Goal: Find specific page/section: Find specific page/section

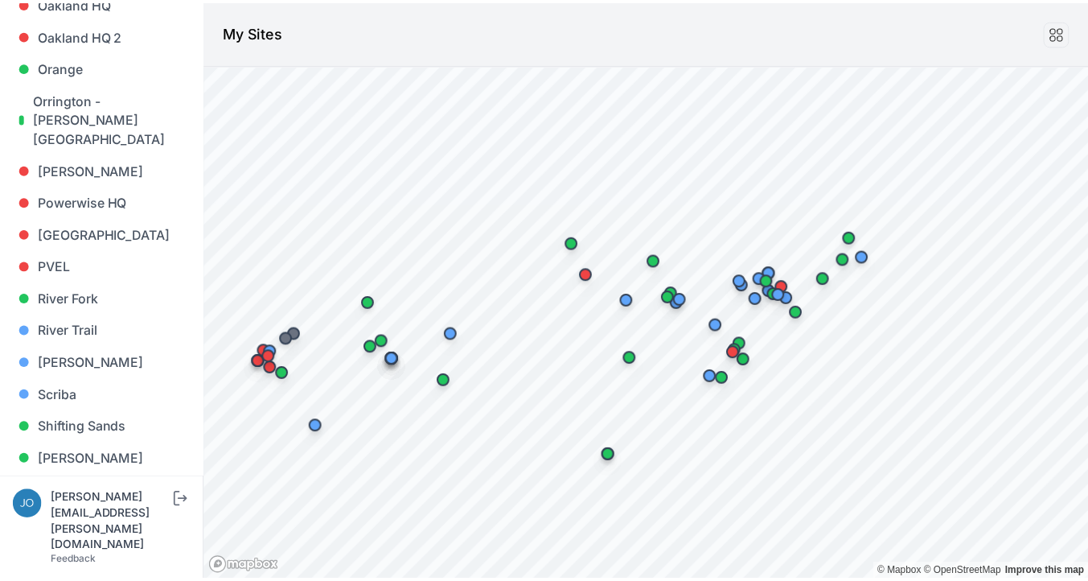
scroll to position [1707, 0]
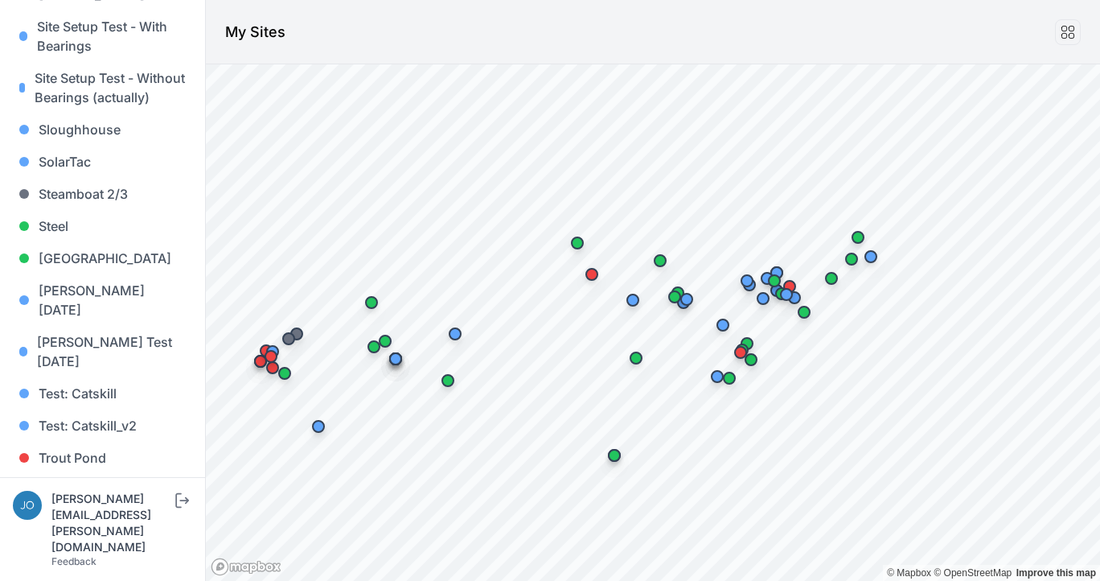
click at [64, 506] on link "Whitetail" at bounding box center [102, 522] width 179 height 32
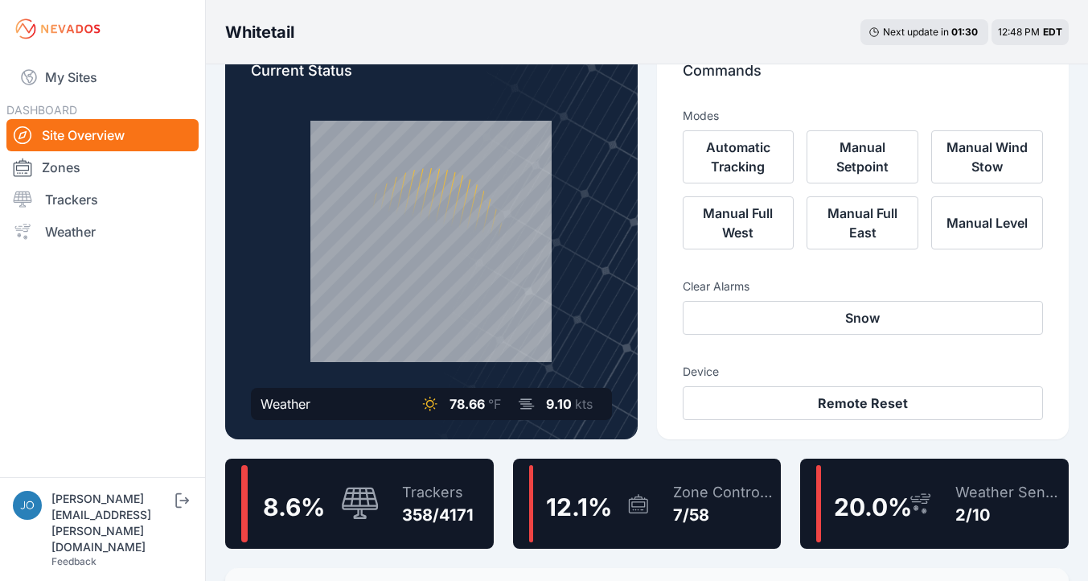
scroll to position [60, 0]
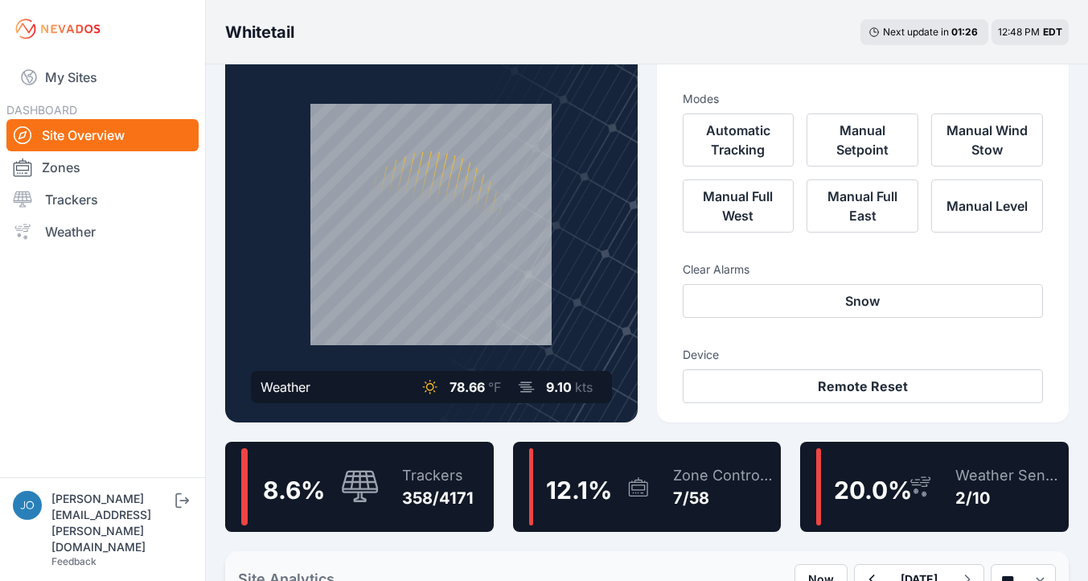
click at [424, 514] on div "Trackers 358/4171" at bounding box center [430, 486] width 88 height 77
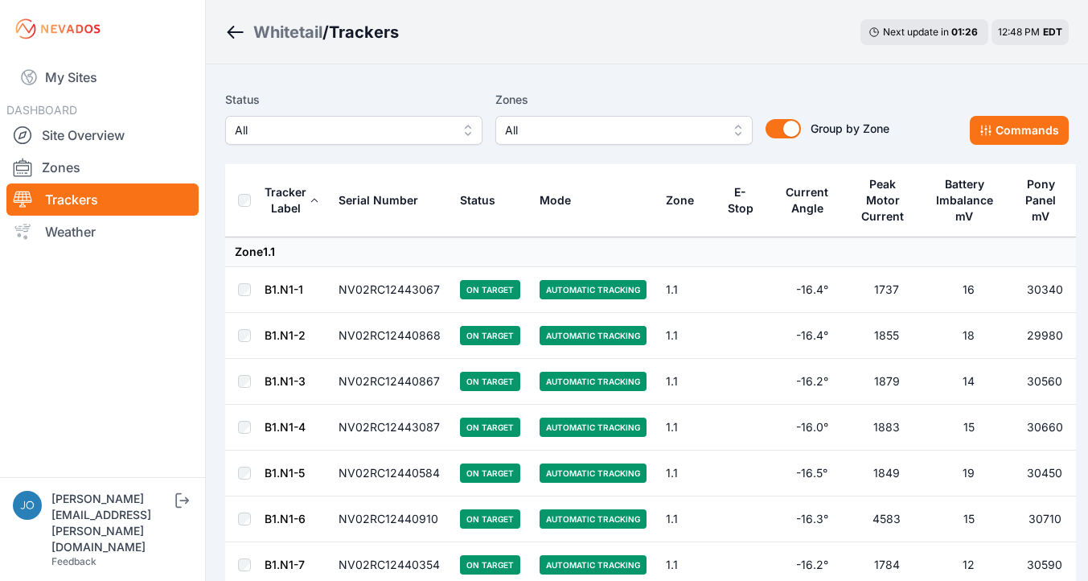
click at [272, 125] on span "All" at bounding box center [342, 130] width 215 height 19
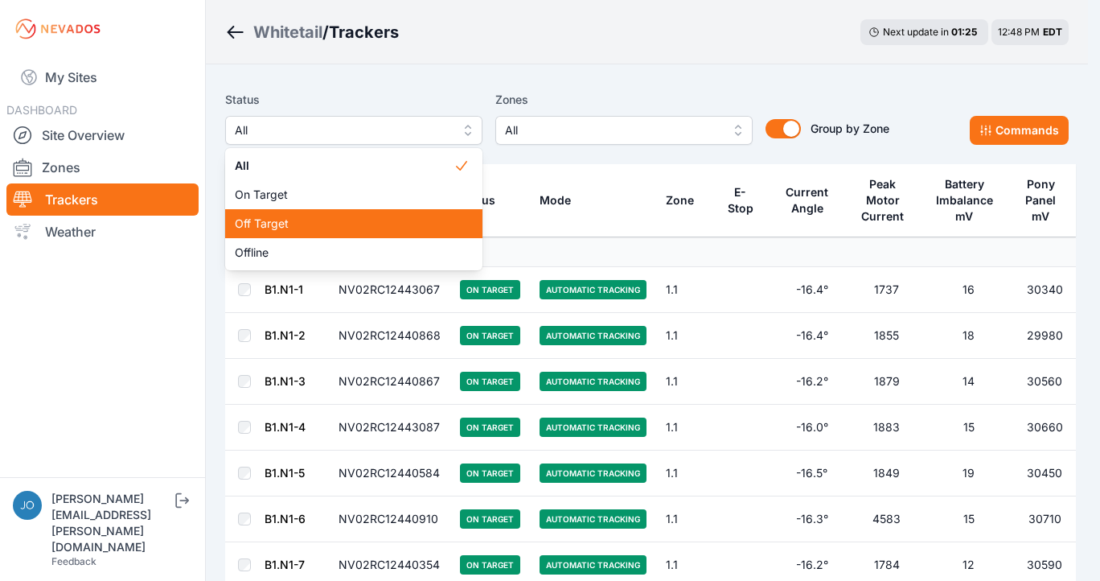
click at [271, 220] on span "Off Target" at bounding box center [344, 223] width 219 height 16
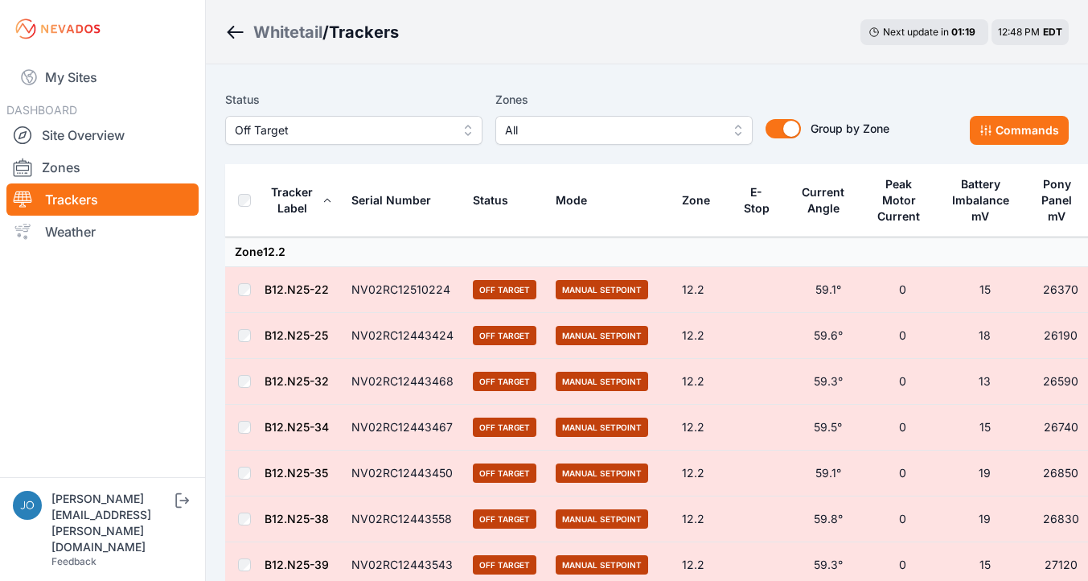
click at [244, 190] on th at bounding box center [244, 200] width 39 height 73
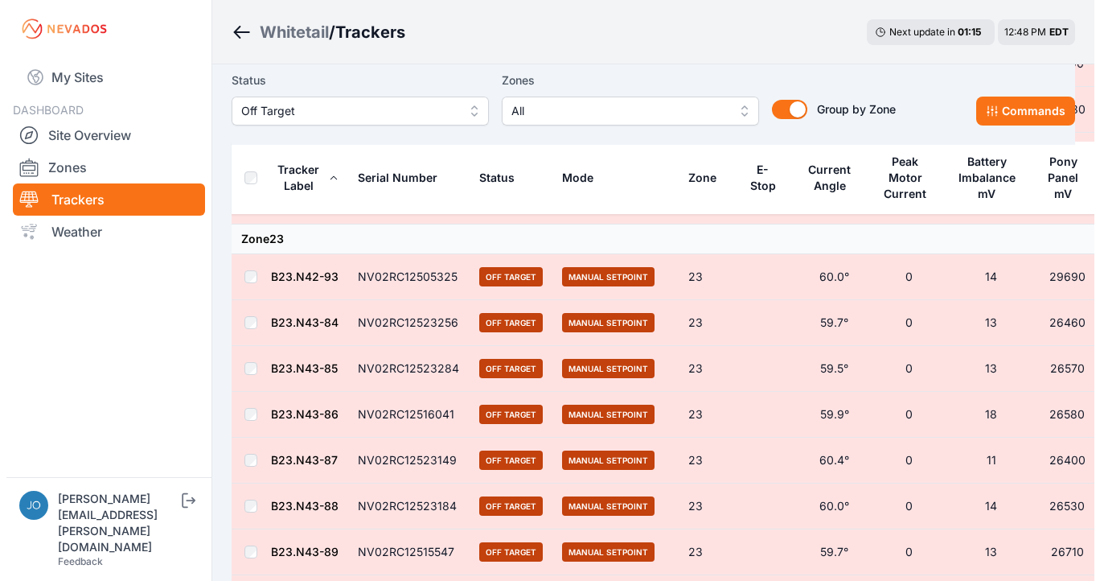
scroll to position [1878, 0]
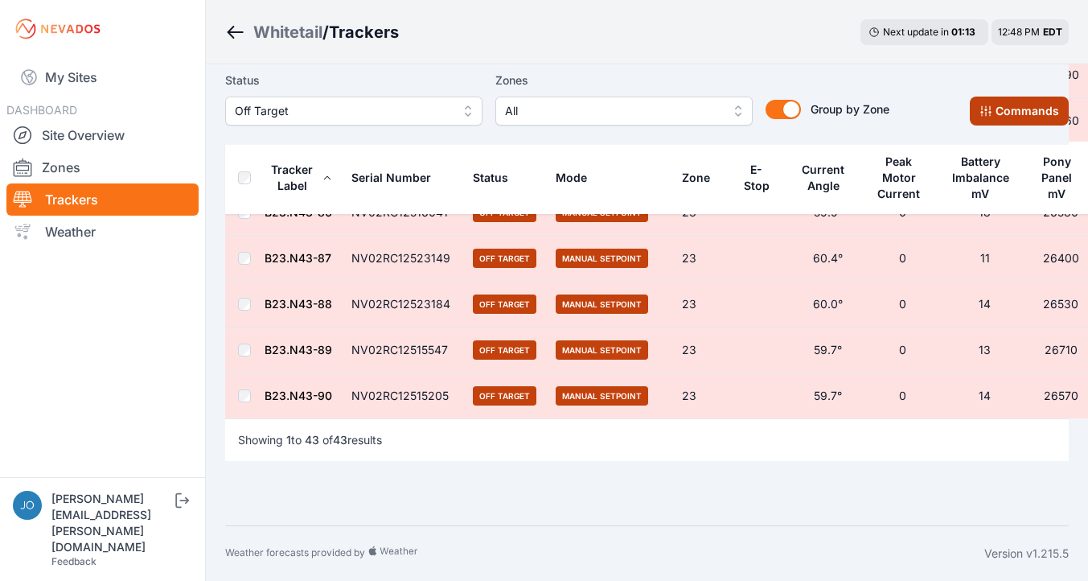
click at [1046, 102] on button "Commands" at bounding box center [1019, 110] width 99 height 29
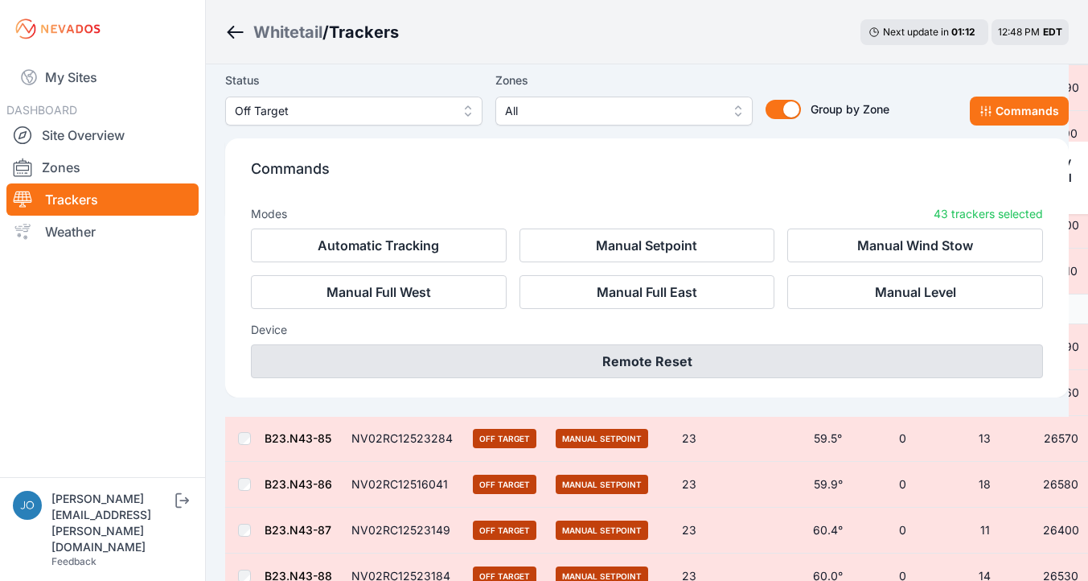
click at [761, 371] on button "Remote Reset" at bounding box center [647, 361] width 792 height 34
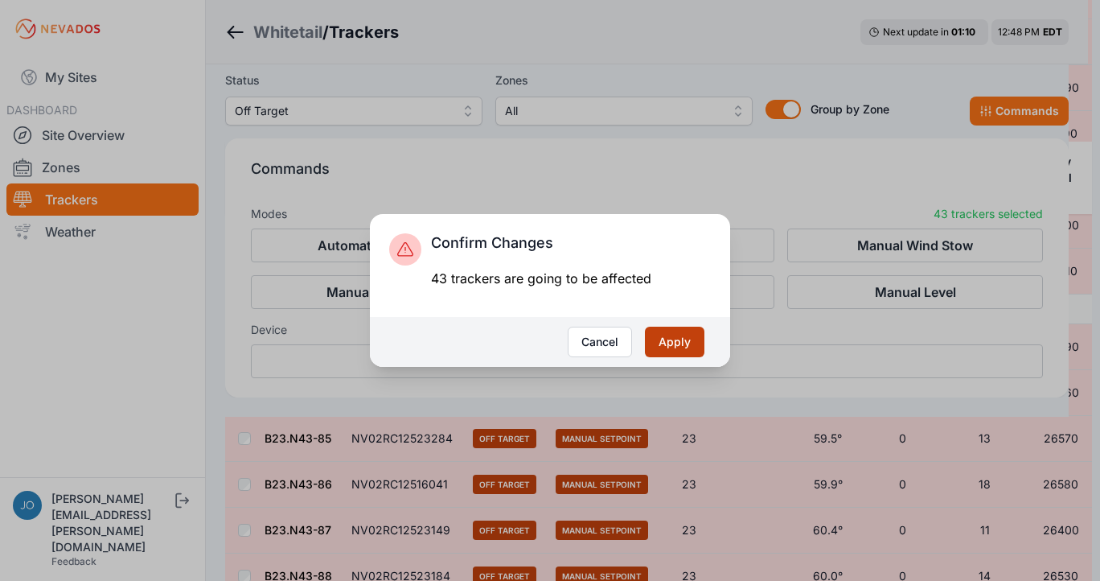
click at [655, 339] on button "Apply" at bounding box center [675, 341] width 60 height 31
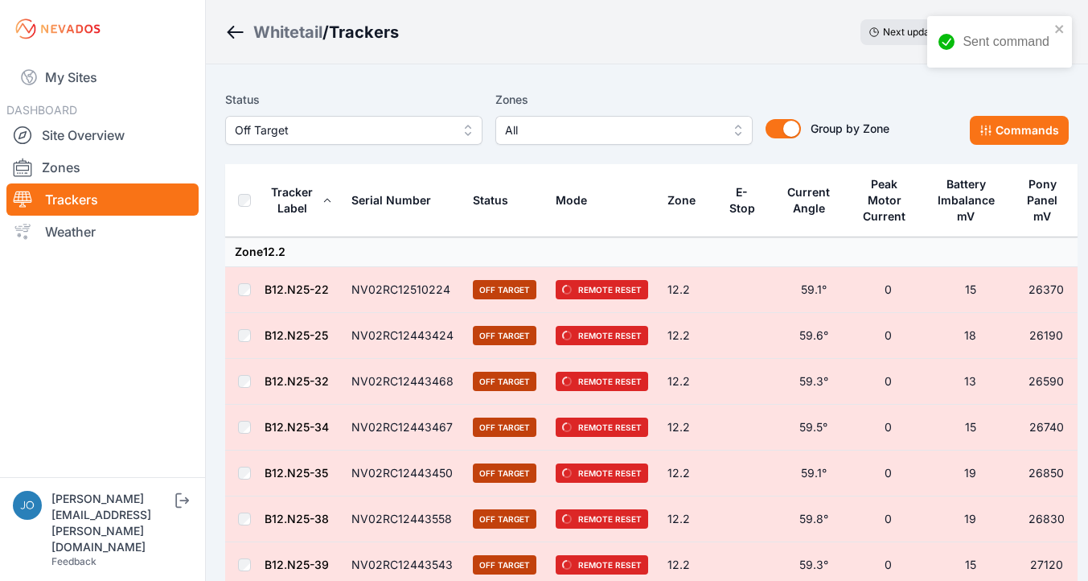
click at [292, 29] on div "Whitetail" at bounding box center [287, 32] width 69 height 23
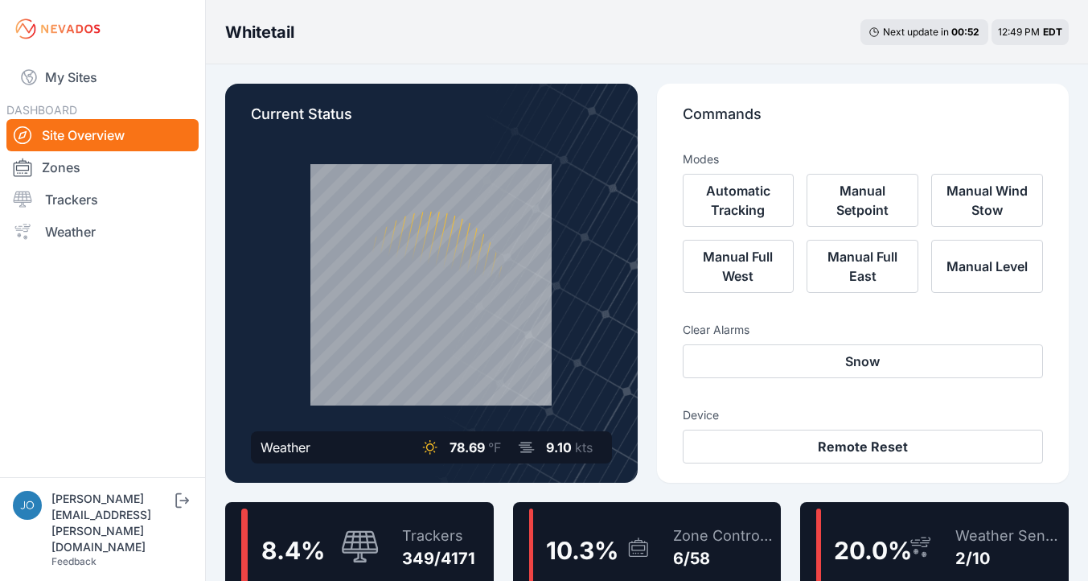
click at [706, 521] on div "Zone Controllers 6/58" at bounding box center [716, 546] width 118 height 77
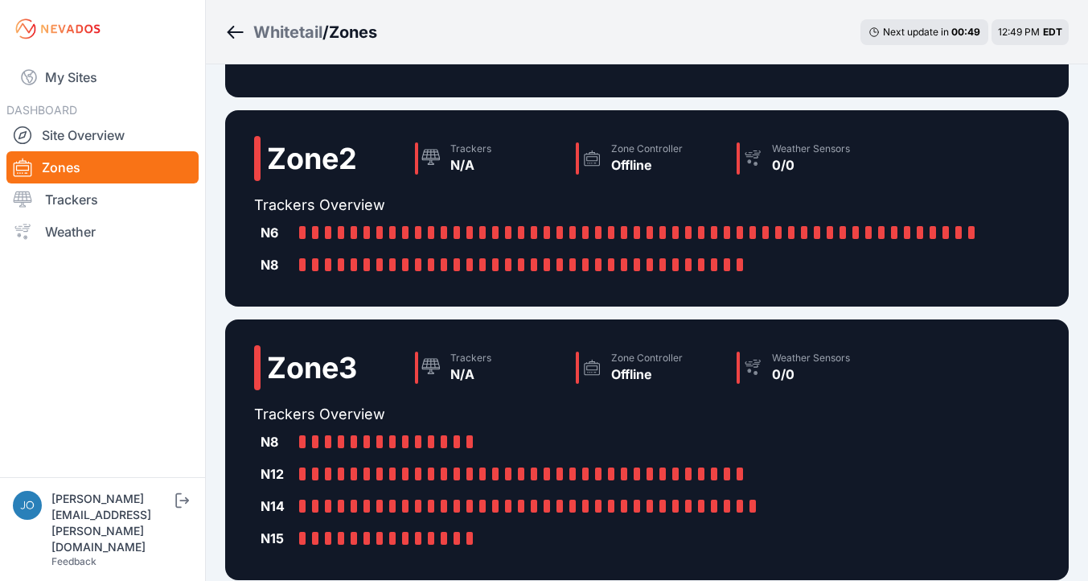
scroll to position [637, 0]
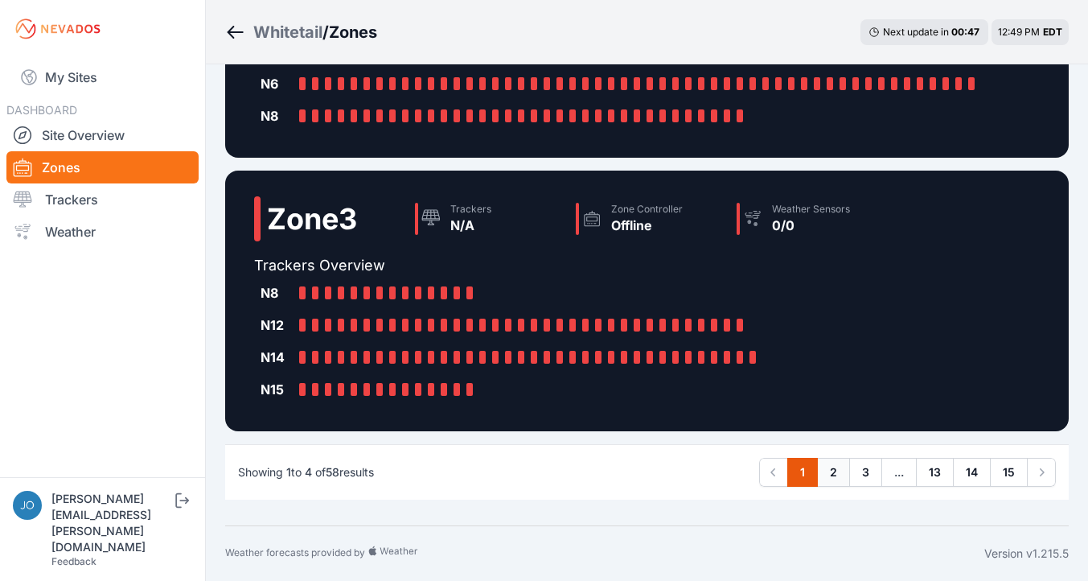
click at [838, 479] on link "2" at bounding box center [833, 472] width 33 height 29
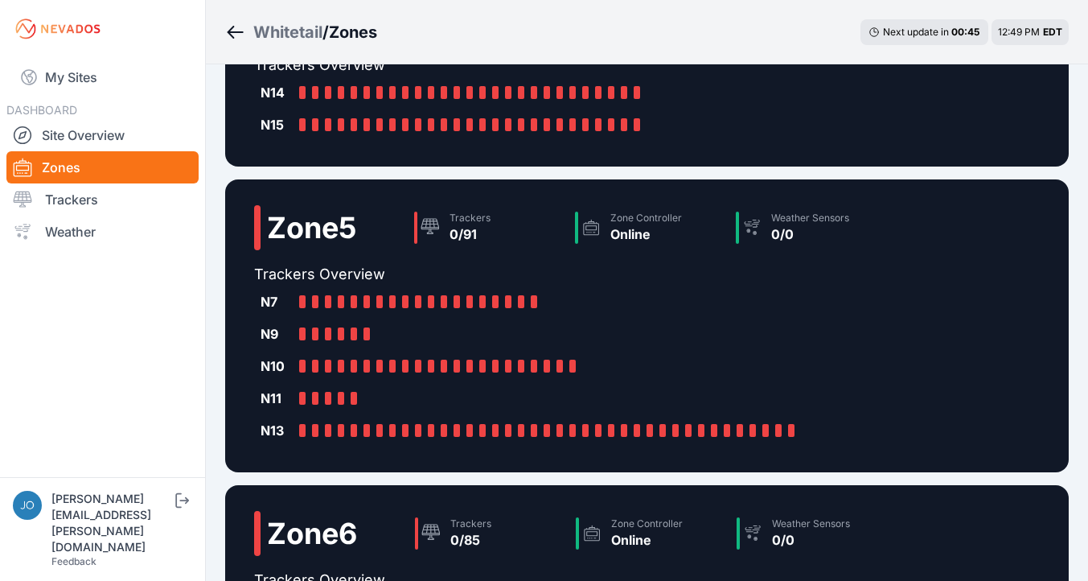
scroll to position [605, 0]
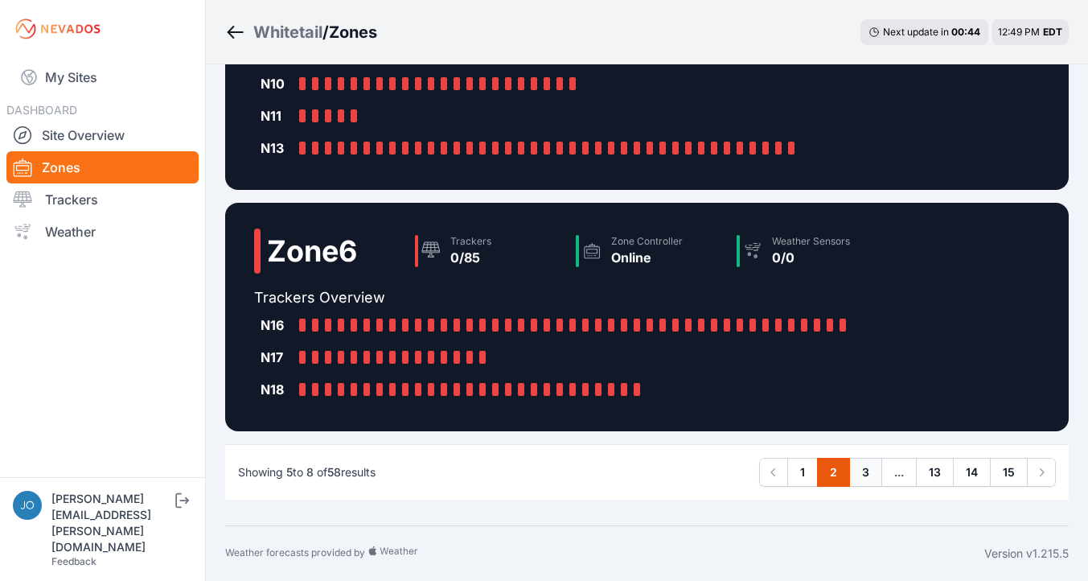
click at [872, 478] on link "3" at bounding box center [865, 472] width 33 height 29
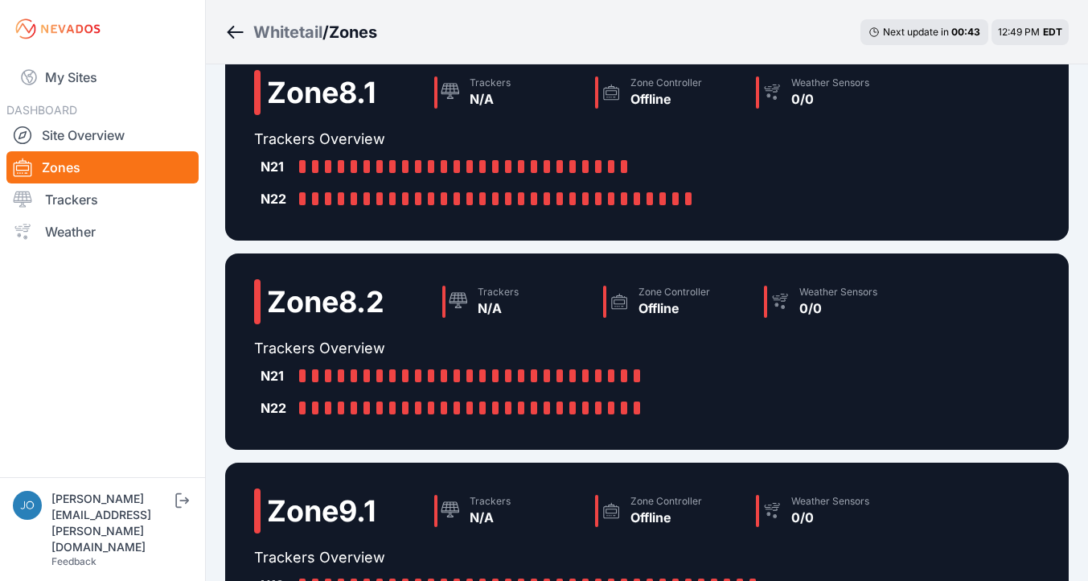
scroll to position [508, 0]
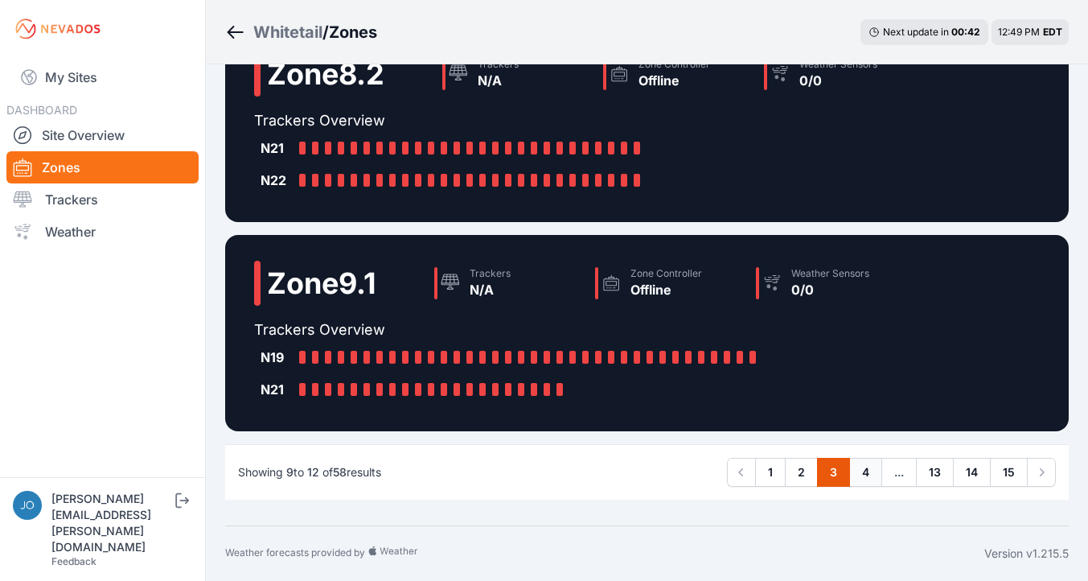
click at [860, 468] on link "4" at bounding box center [865, 472] width 33 height 29
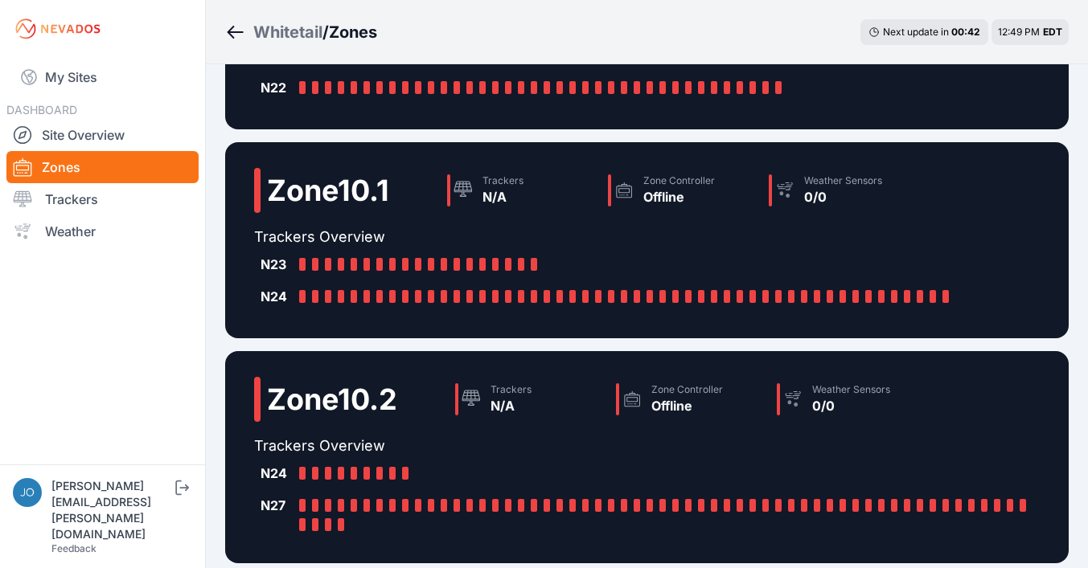
scroll to position [488, 0]
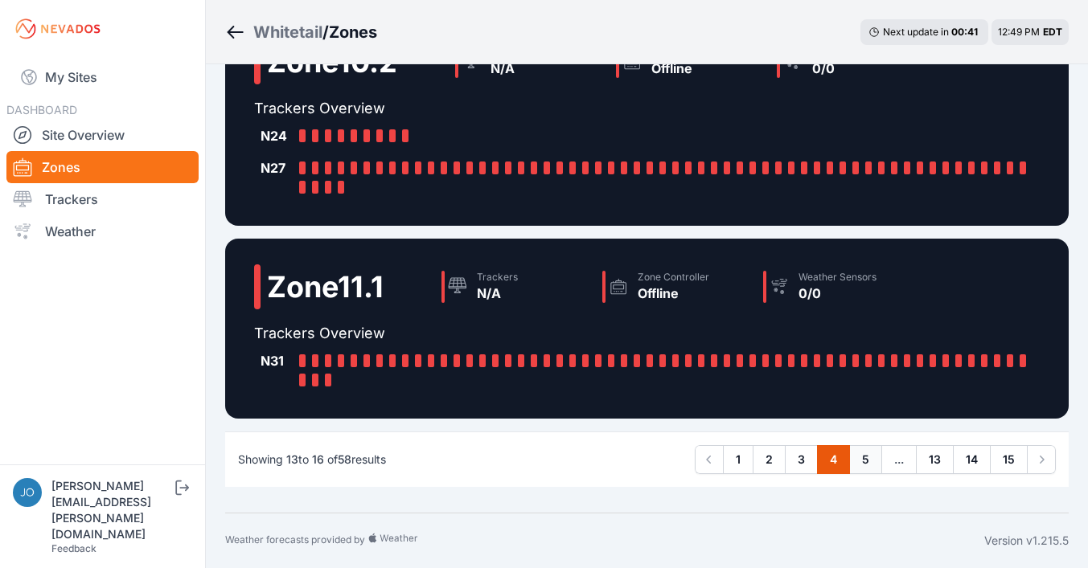
click at [872, 466] on link "5" at bounding box center [865, 459] width 33 height 29
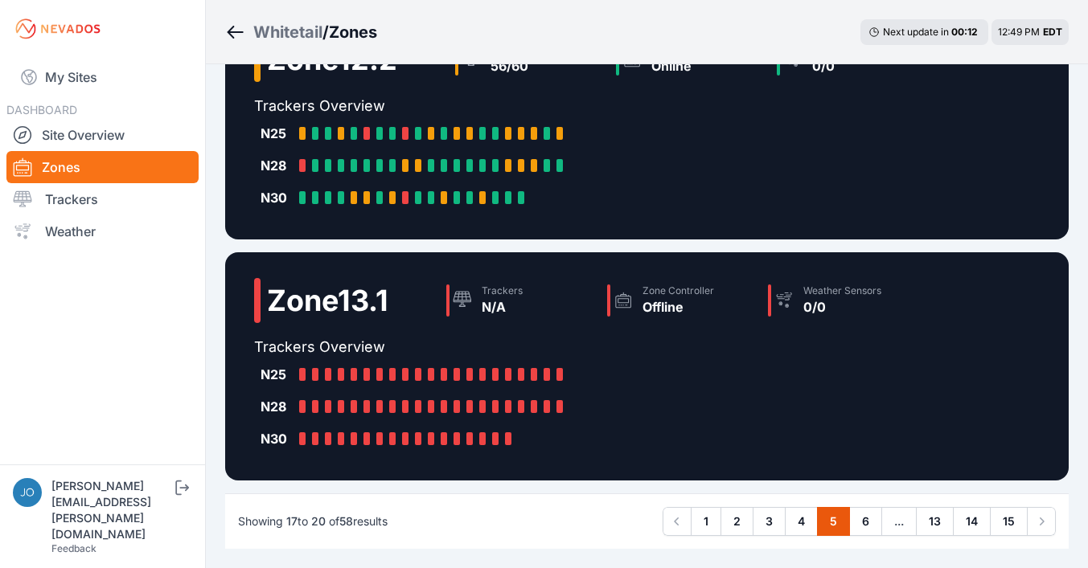
scroll to position [552, 0]
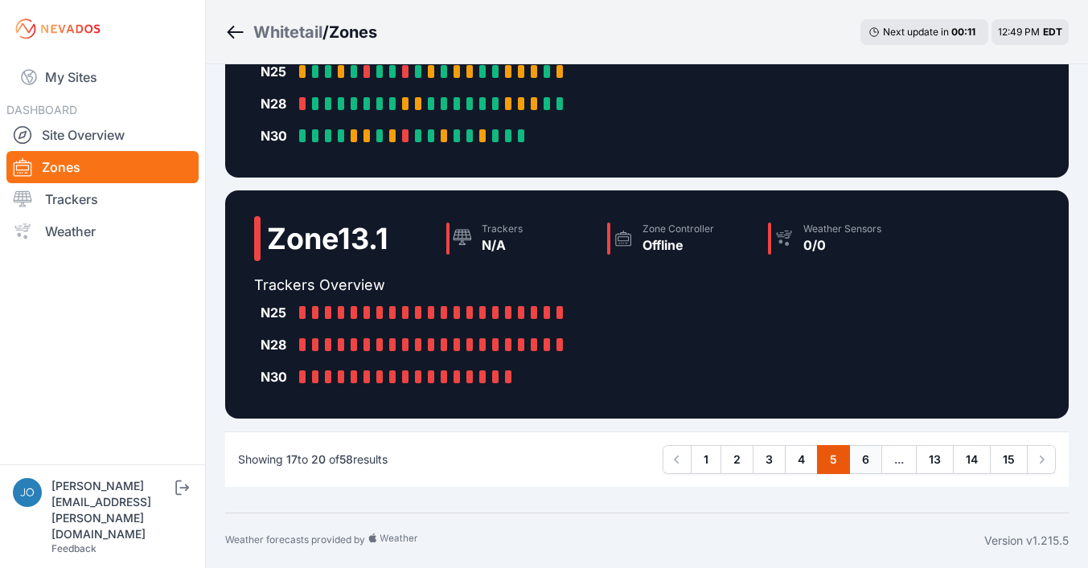
click at [872, 460] on link "6" at bounding box center [865, 459] width 33 height 29
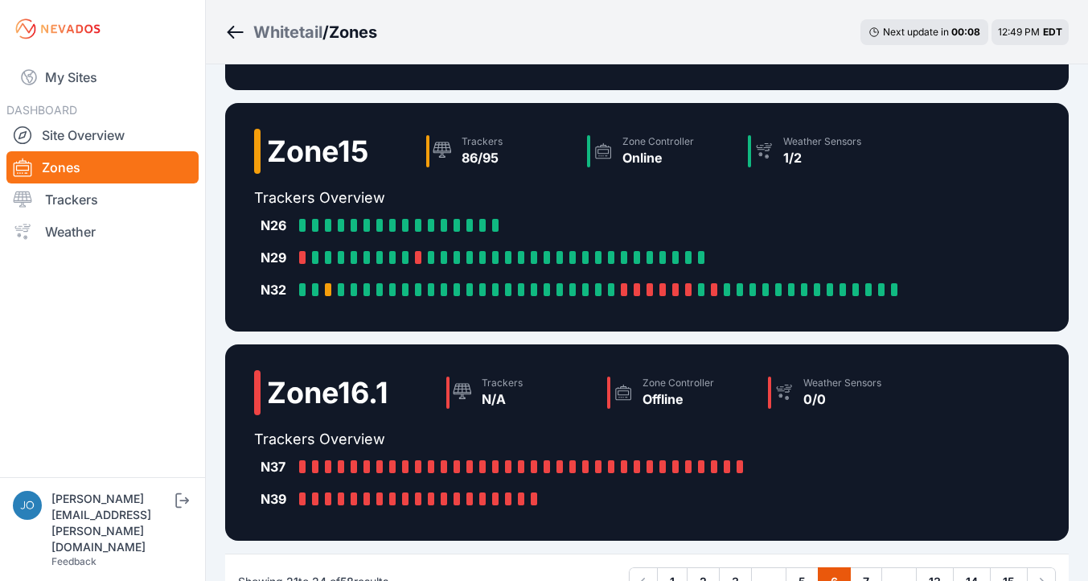
scroll to position [572, 0]
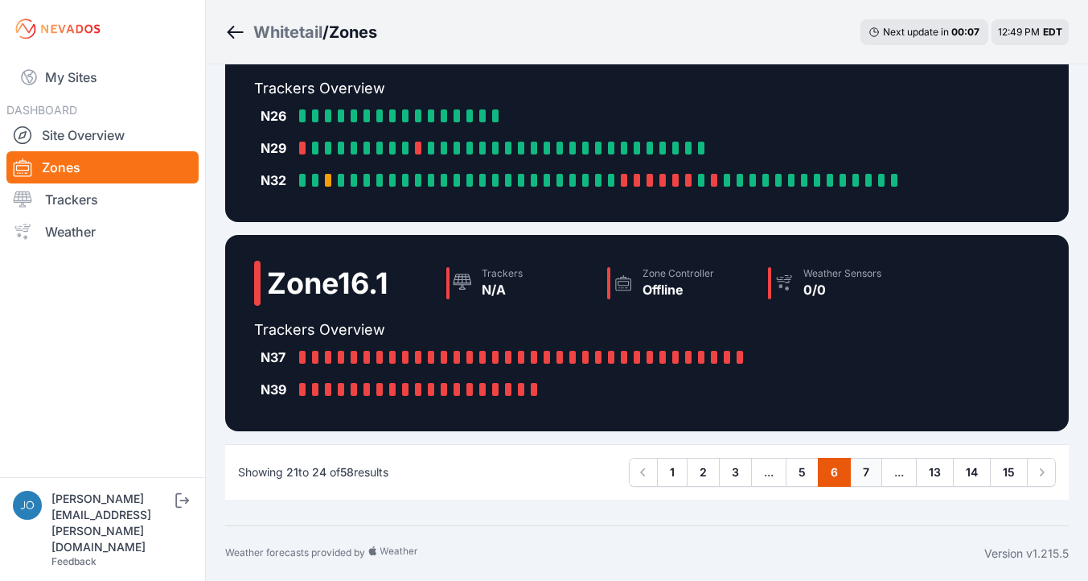
click at [865, 472] on link "7" at bounding box center [866, 472] width 32 height 29
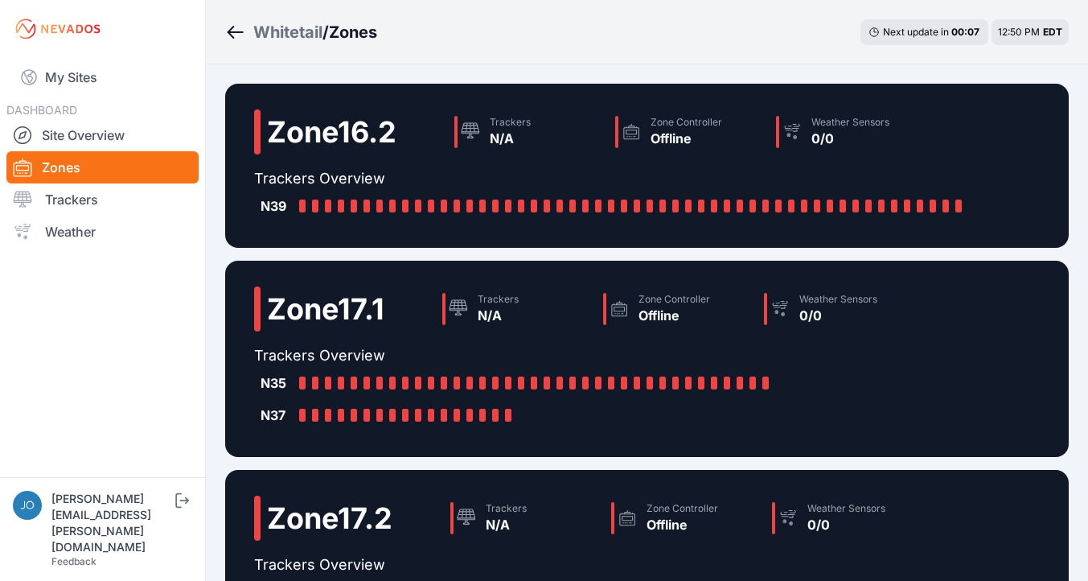
scroll to position [444, 0]
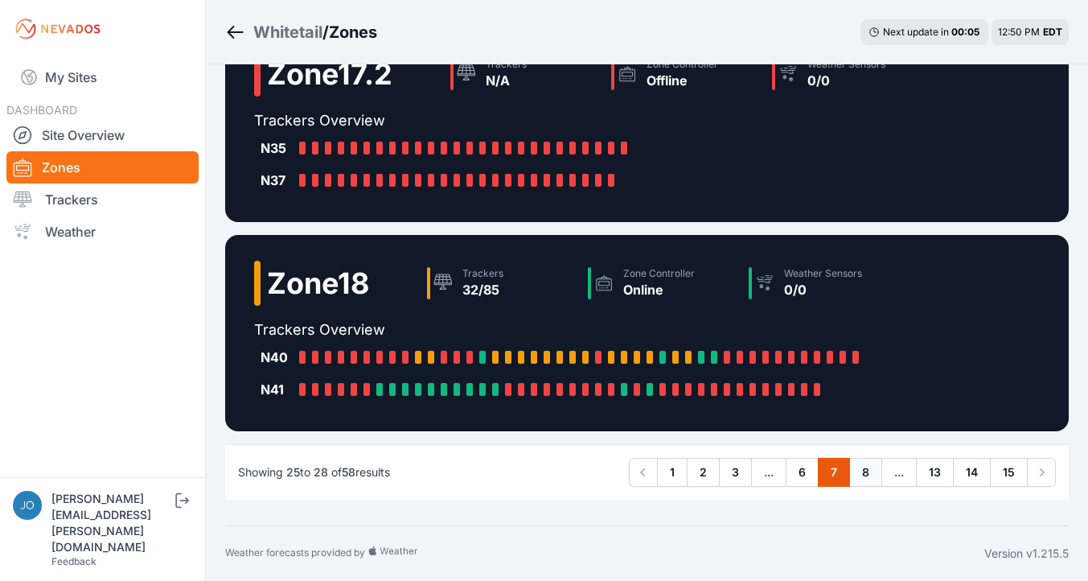
click at [870, 478] on link "8" at bounding box center [865, 472] width 33 height 29
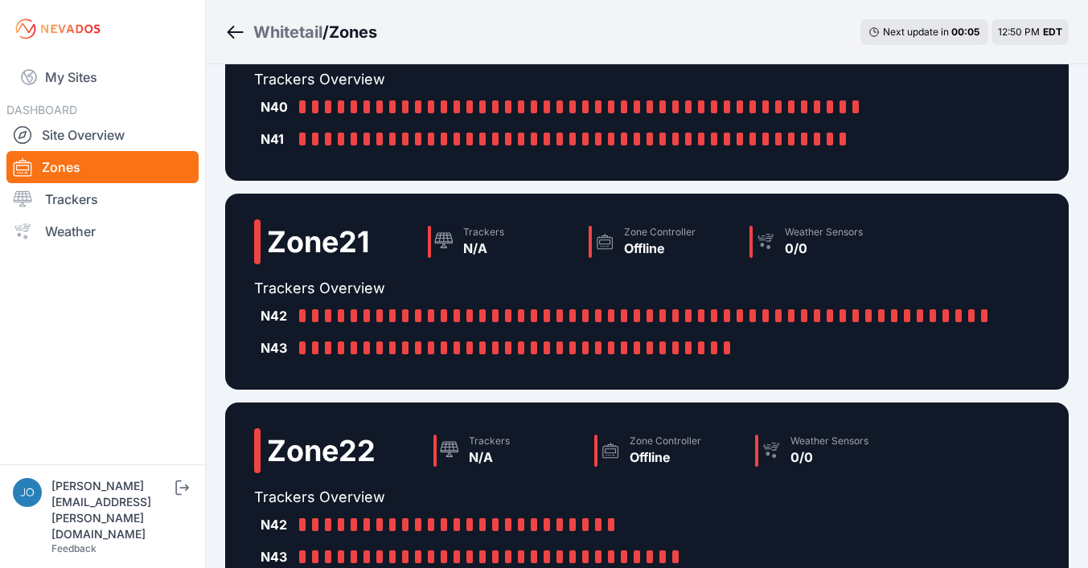
scroll to position [520, 0]
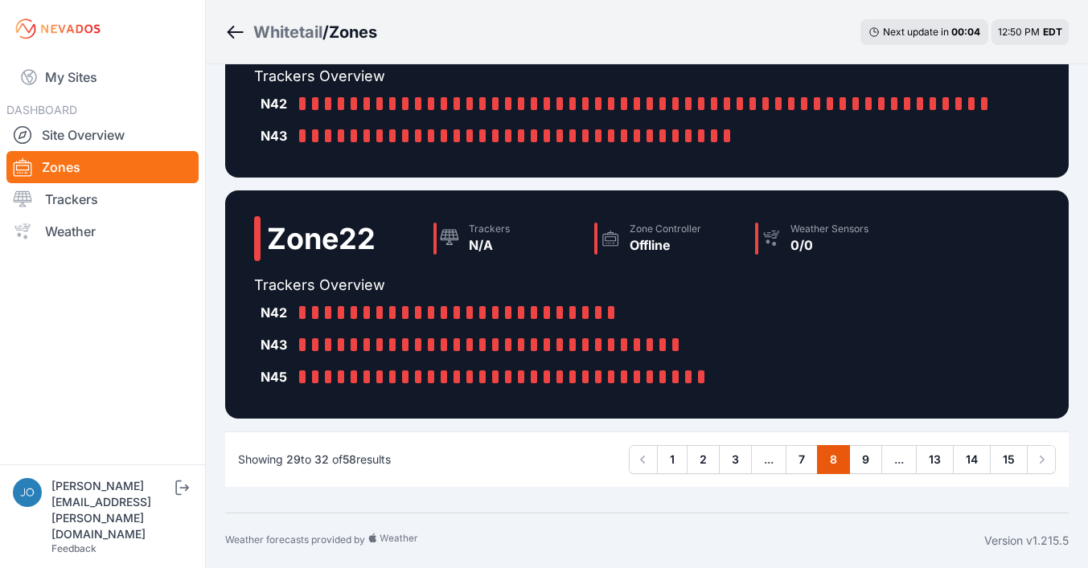
click at [849, 462] on link "8" at bounding box center [833, 459] width 33 height 29
click at [860, 462] on link "9" at bounding box center [865, 459] width 33 height 29
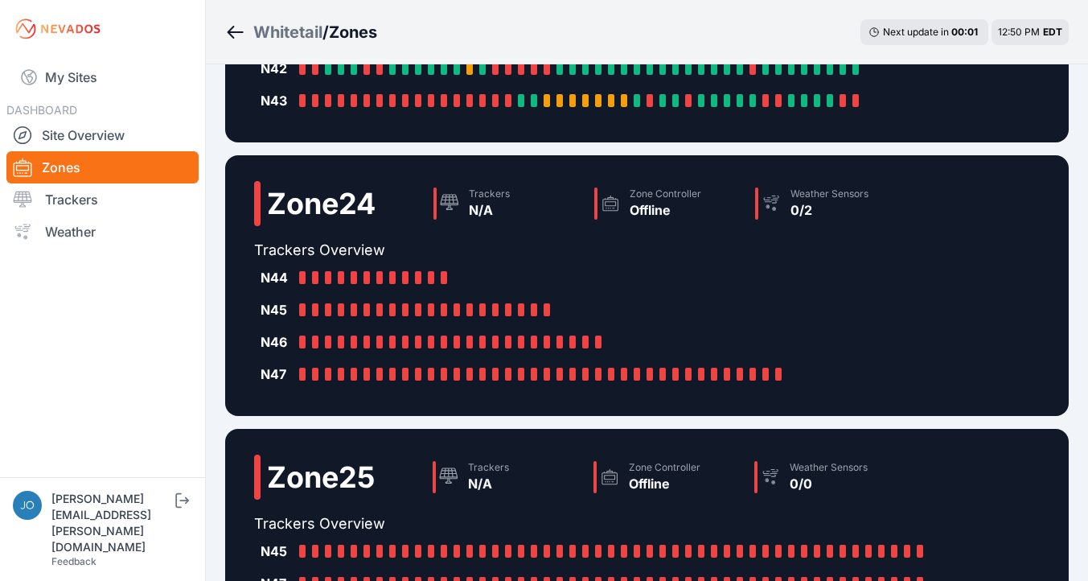
scroll to position [572, 0]
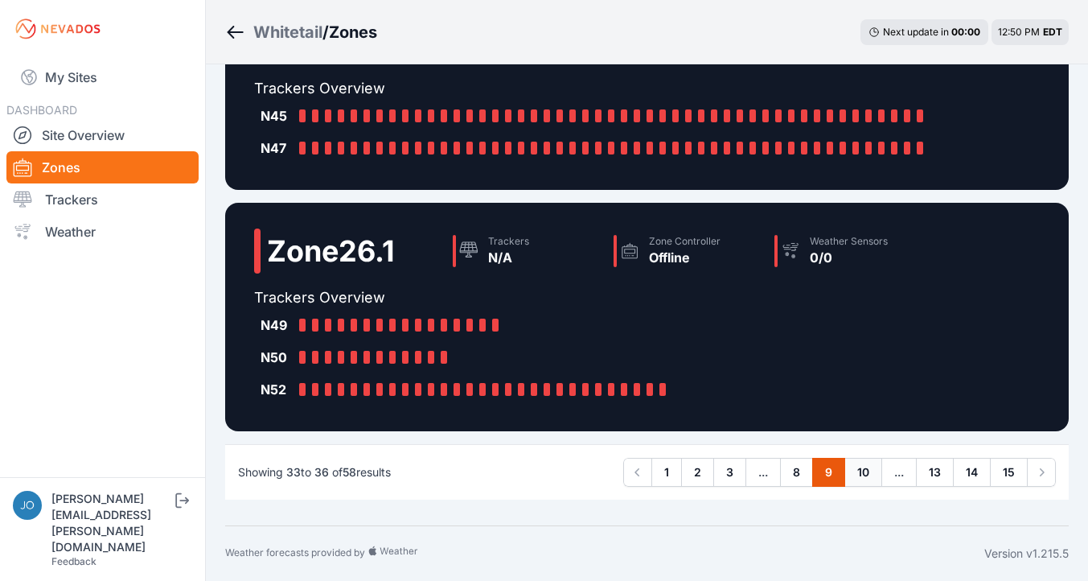
click at [868, 474] on link "10" at bounding box center [863, 472] width 38 height 29
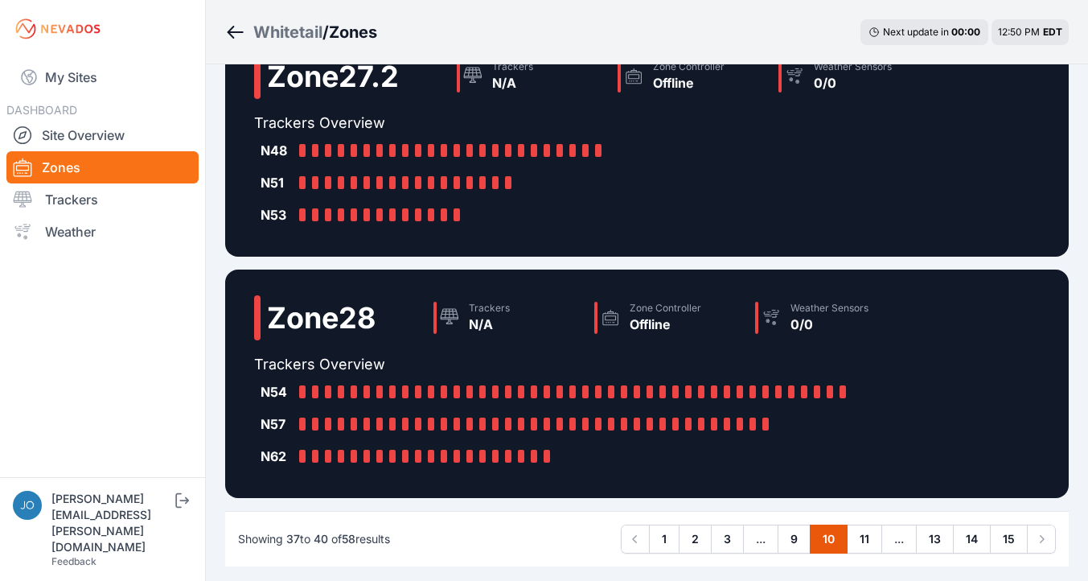
scroll to position [605, 0]
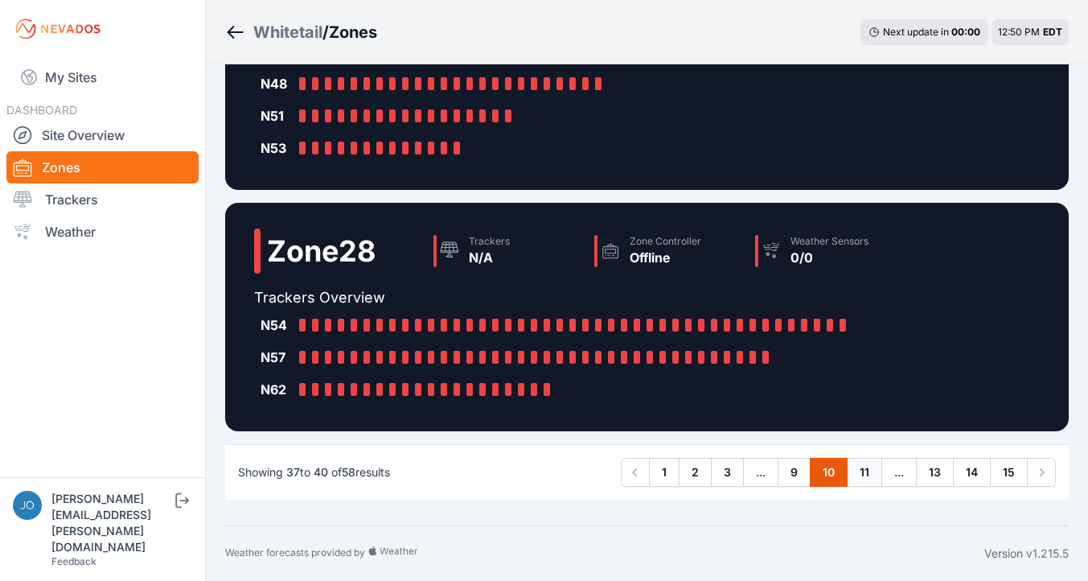
click at [872, 472] on link "11" at bounding box center [864, 472] width 35 height 29
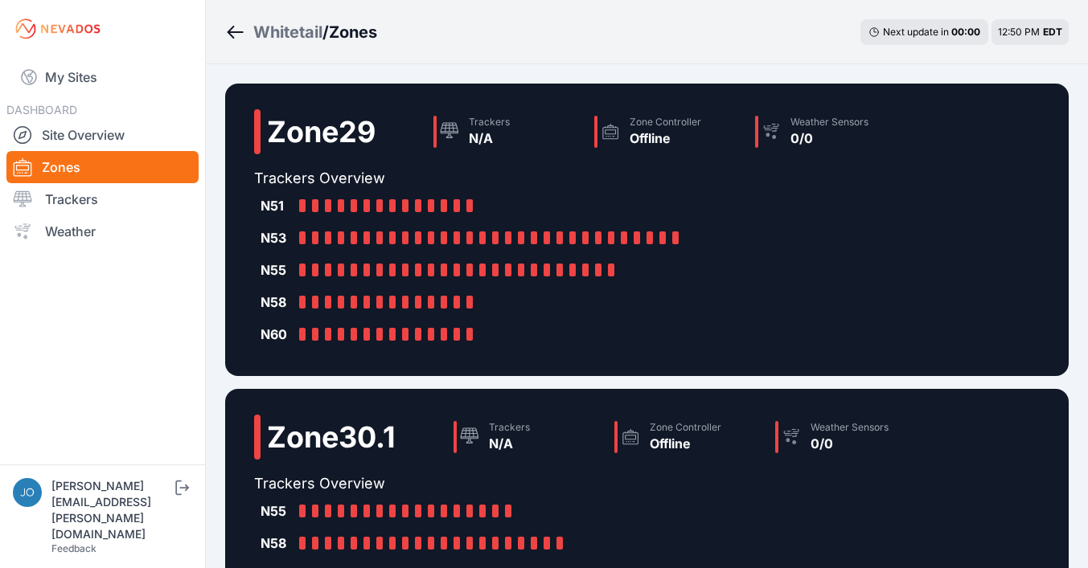
scroll to position [665, 0]
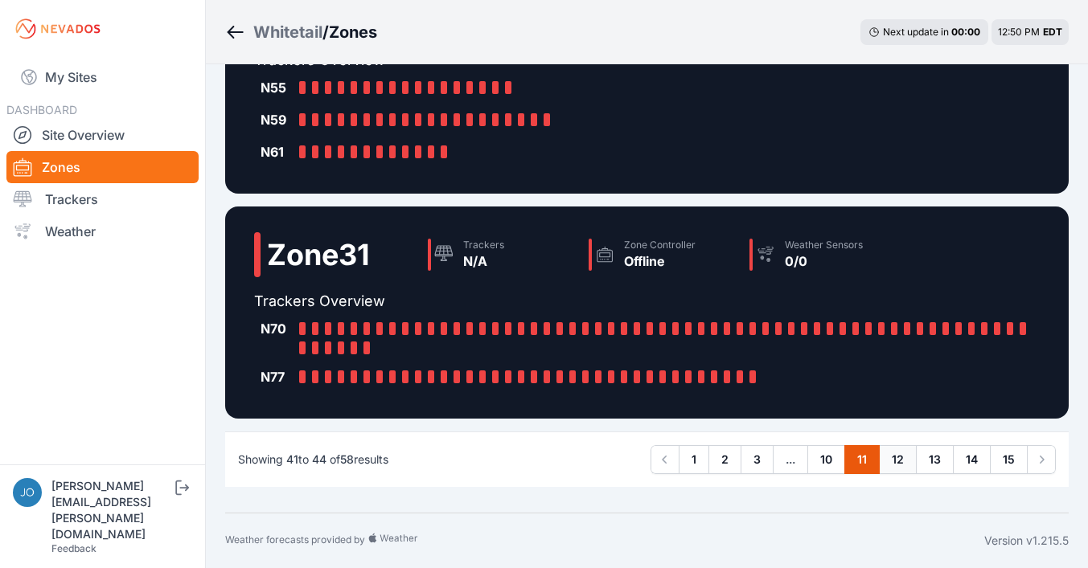
click at [889, 458] on link "12" at bounding box center [898, 459] width 38 height 29
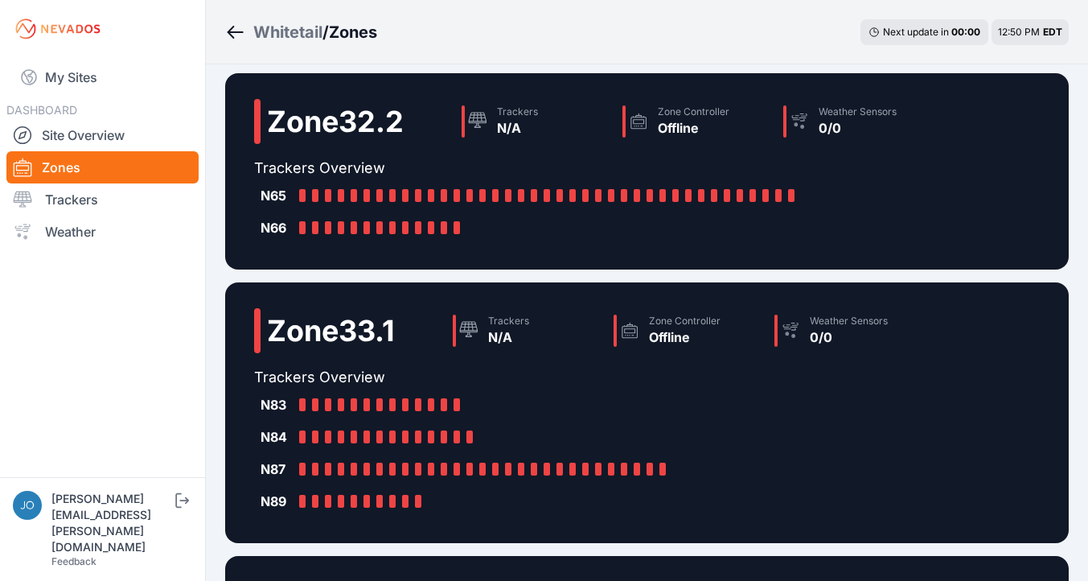
scroll to position [540, 0]
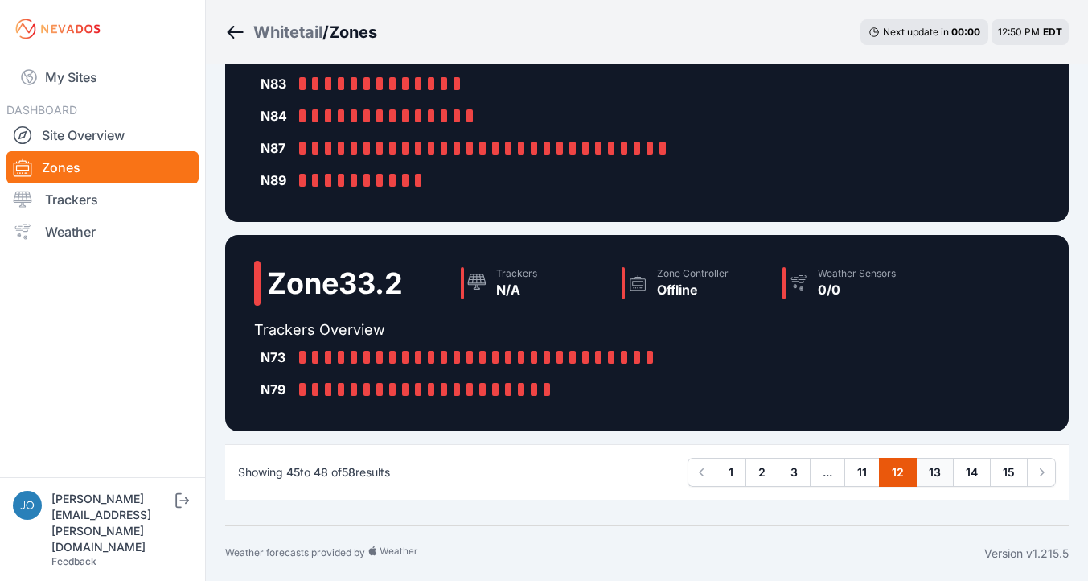
click at [941, 473] on link "13" at bounding box center [935, 472] width 38 height 29
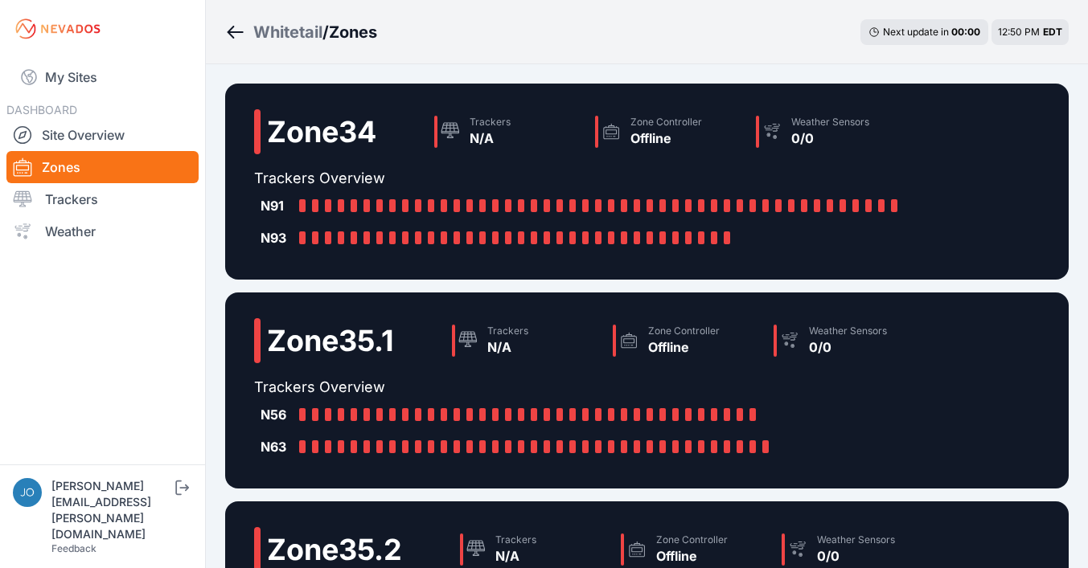
scroll to position [536, 0]
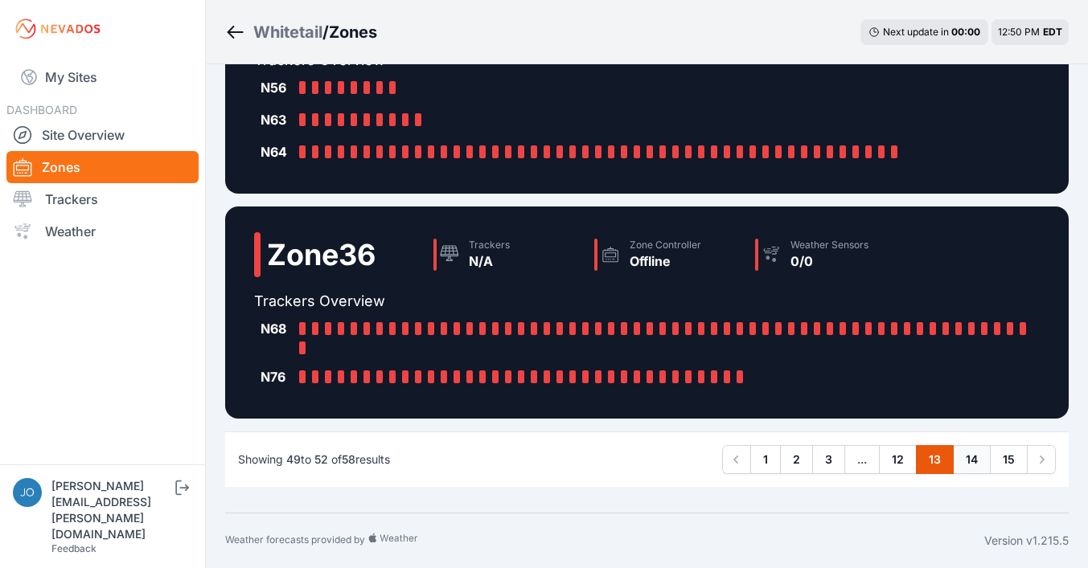
click at [981, 464] on link "14" at bounding box center [972, 459] width 38 height 29
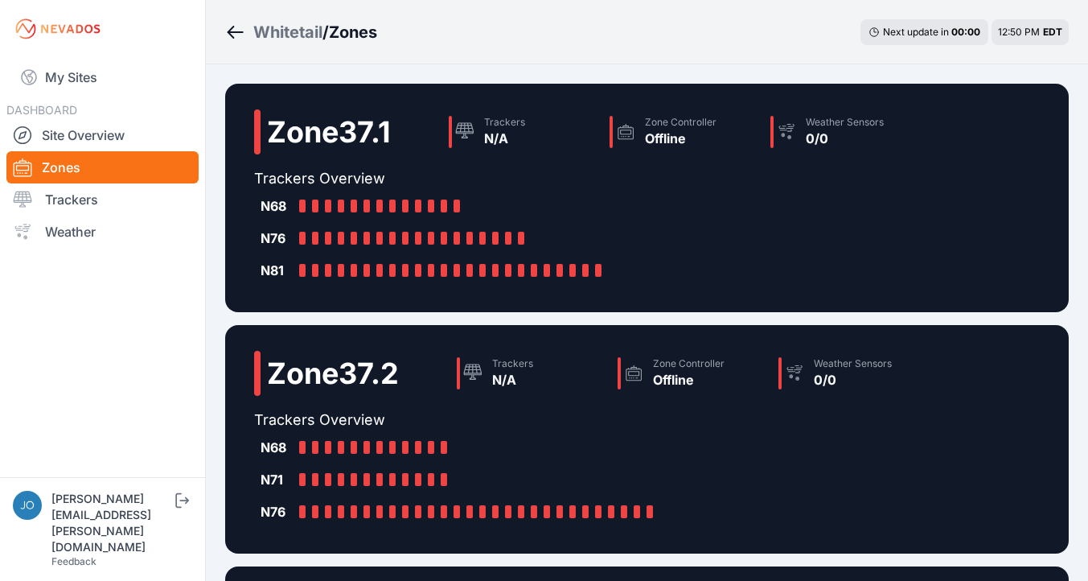
scroll to position [572, 0]
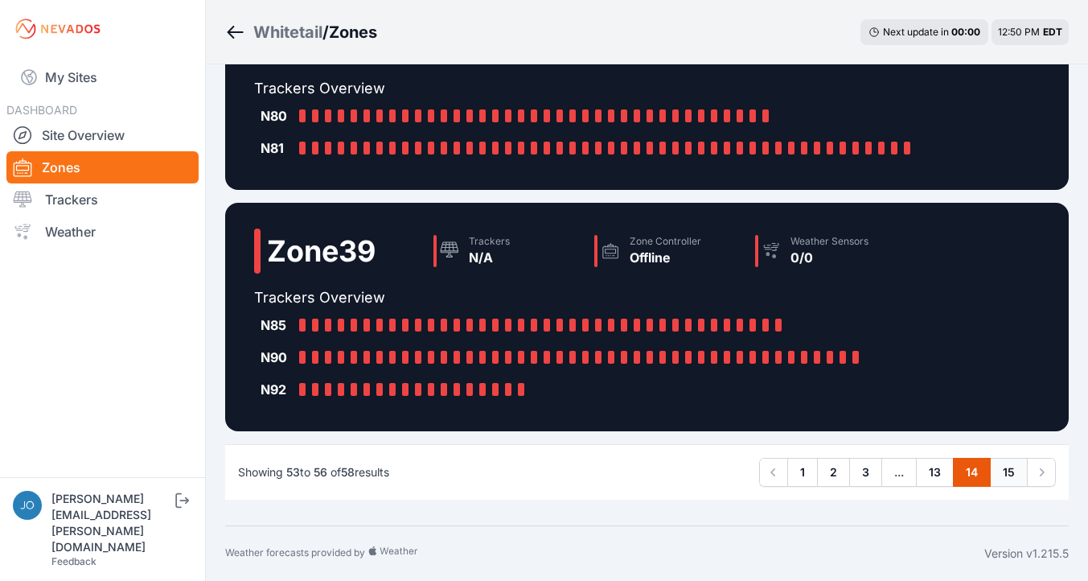
click at [1005, 470] on link "15" at bounding box center [1009, 472] width 38 height 29
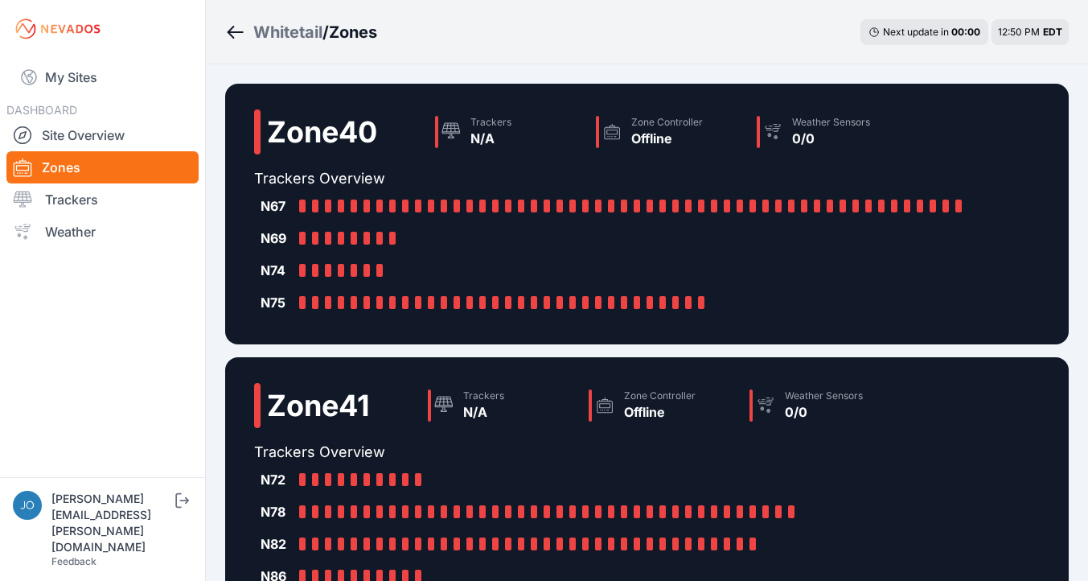
scroll to position [219, 0]
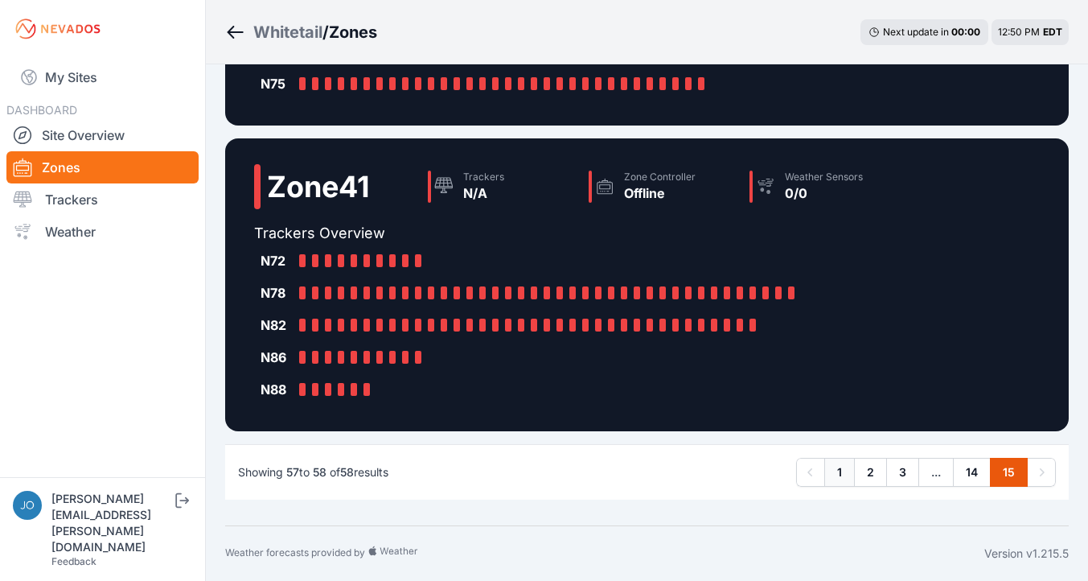
click at [837, 474] on link "1" at bounding box center [839, 472] width 31 height 29
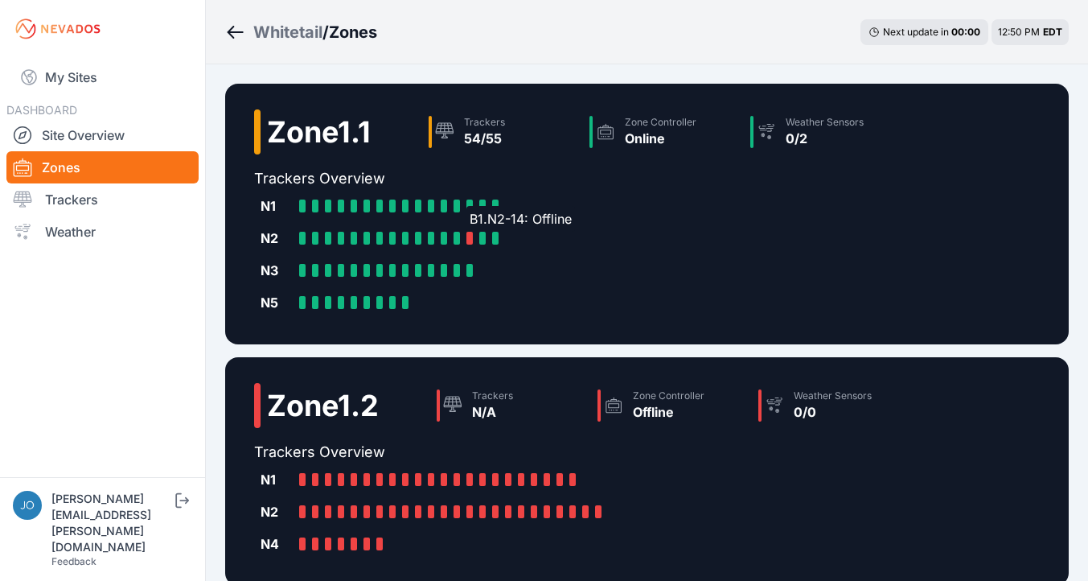
click at [468, 236] on div at bounding box center [469, 238] width 6 height 13
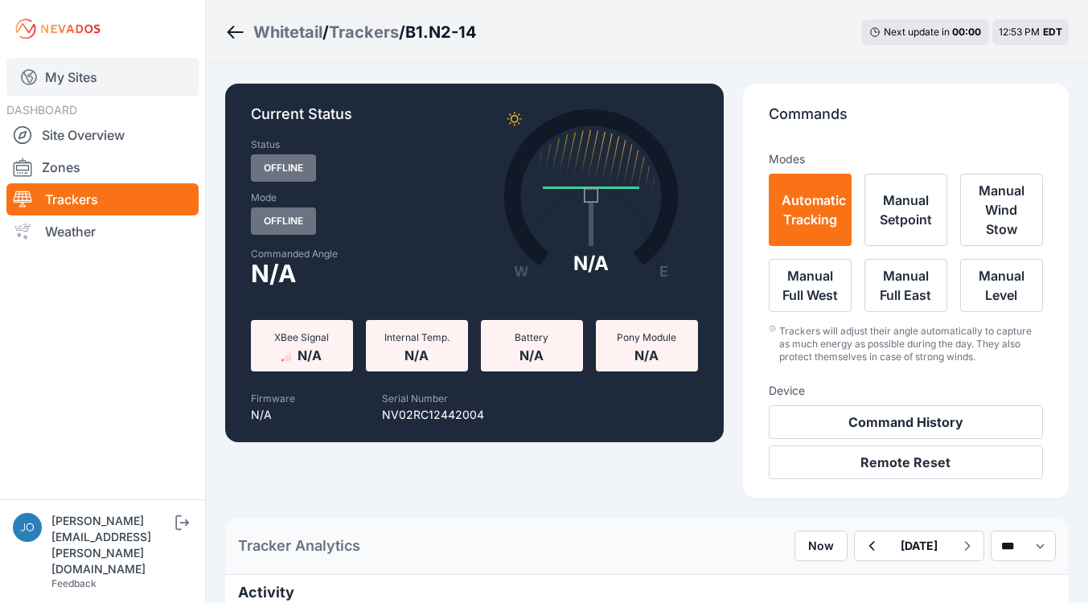
click at [80, 76] on link "My Sites" at bounding box center [102, 77] width 192 height 39
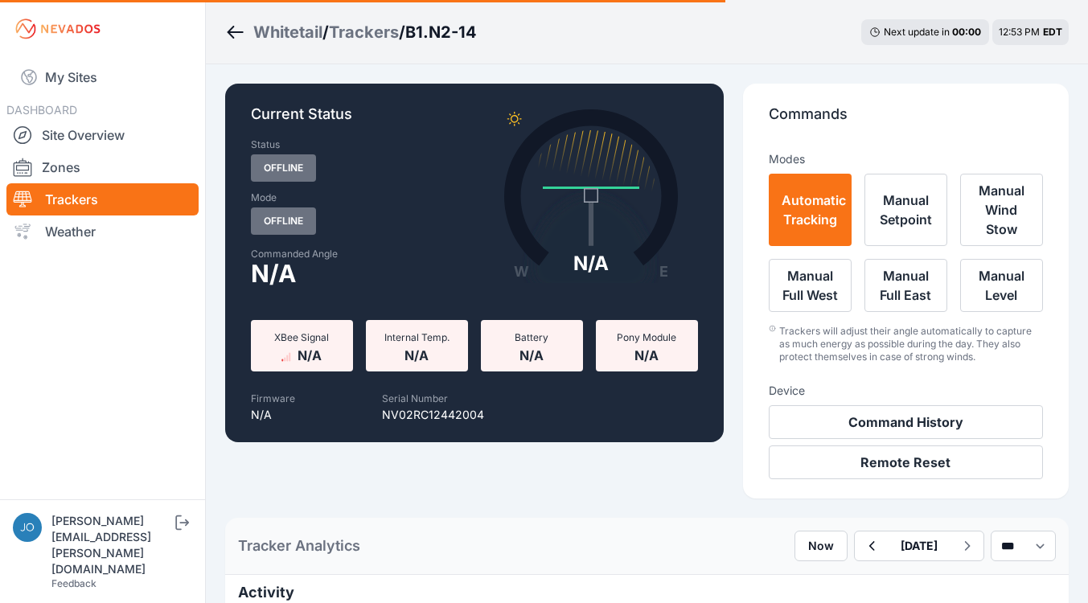
click at [134, 332] on nav "My Sites DASHBOARD Site Overview Zones Trackers Weather" at bounding box center [102, 272] width 205 height 429
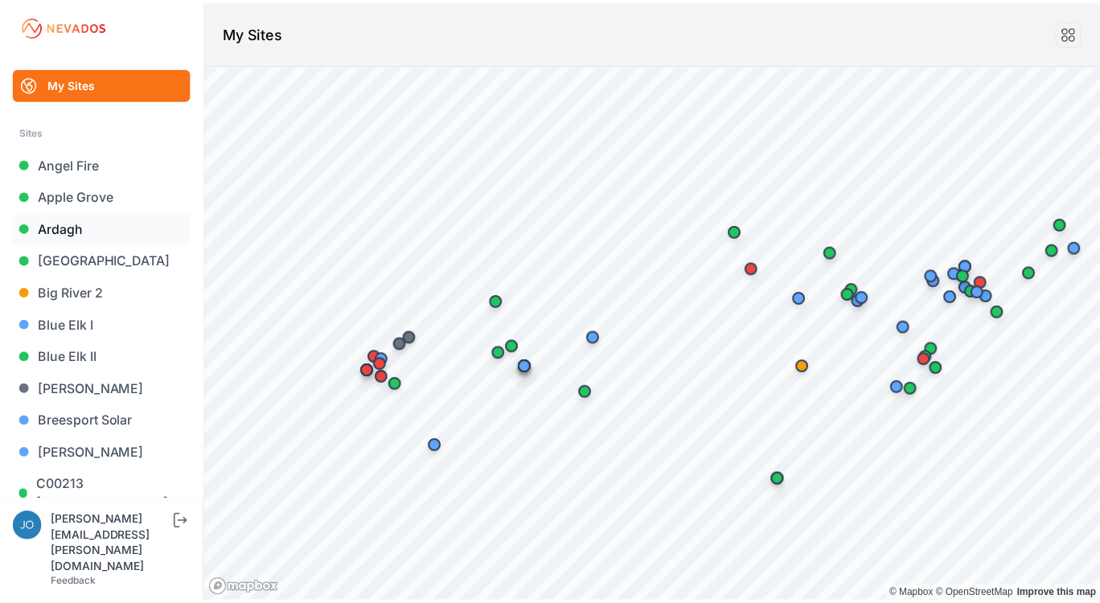
scroll to position [23, 0]
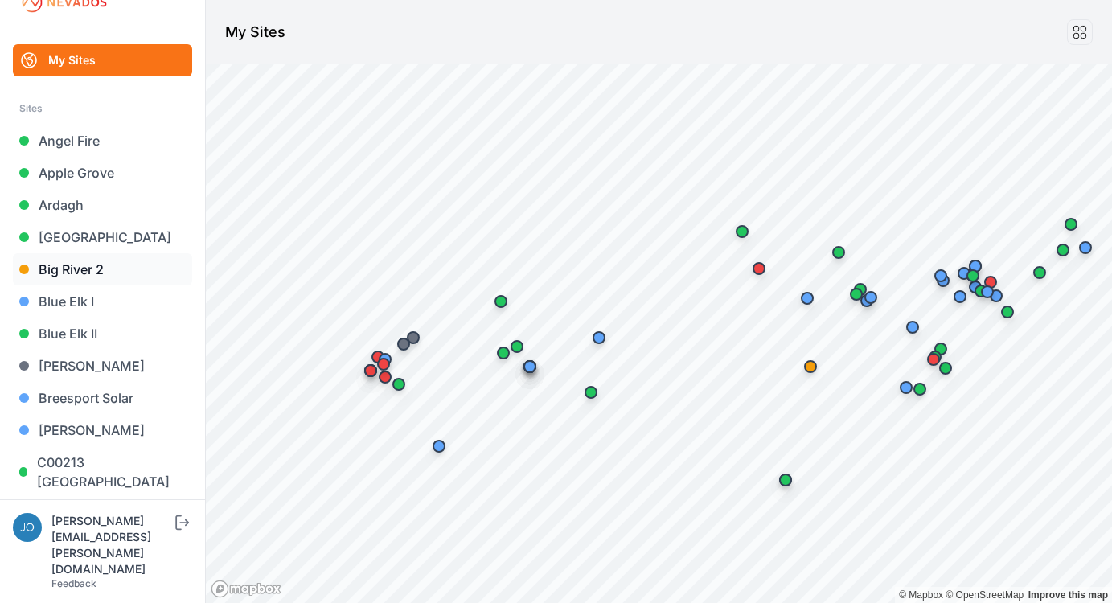
click at [82, 266] on link "Big River 2" at bounding box center [102, 269] width 179 height 32
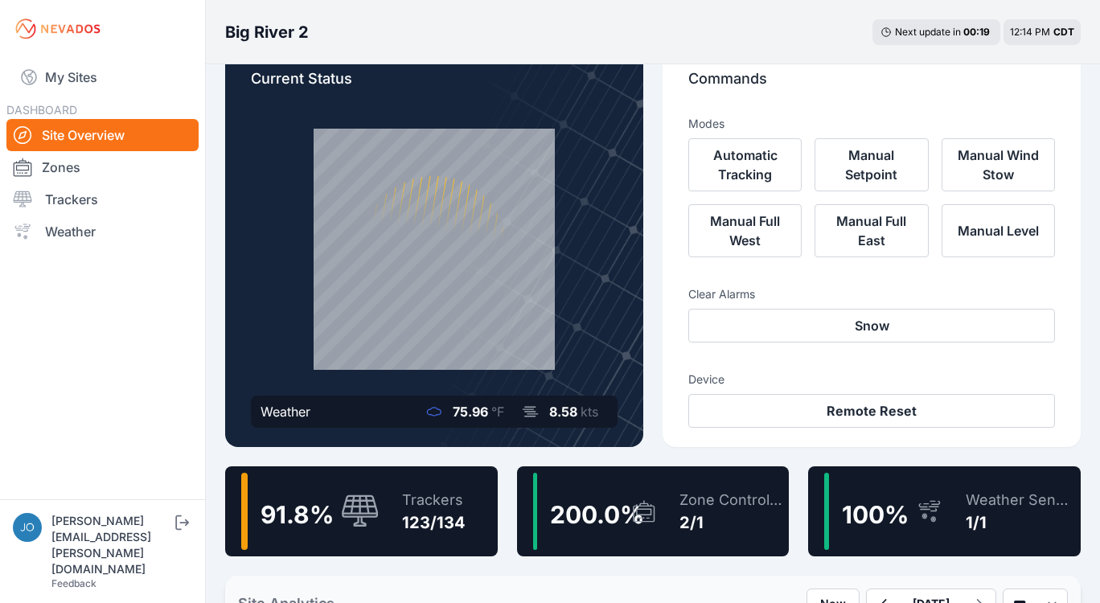
scroll to position [102, 0]
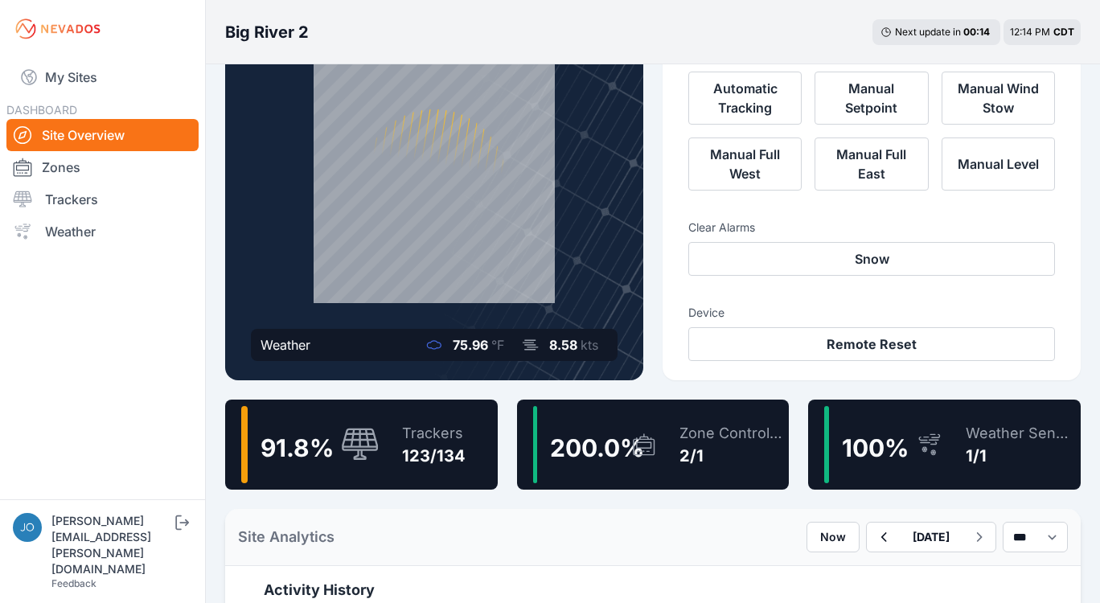
click at [380, 456] on div "91.8 % Trackers 123/134" at bounding box center [361, 445] width 273 height 90
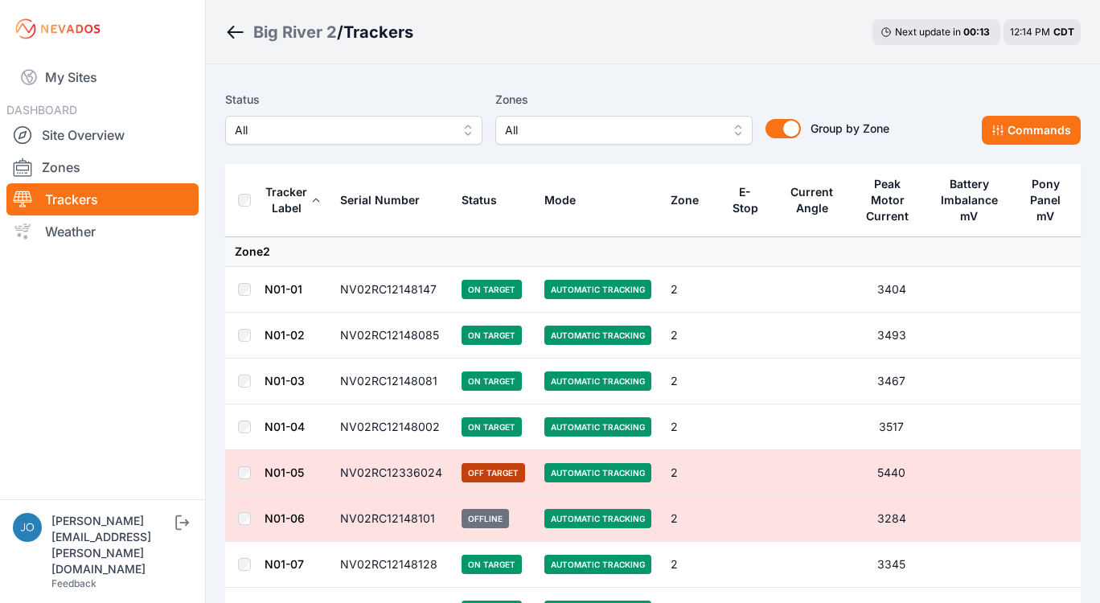
click at [273, 133] on span "All" at bounding box center [342, 130] width 215 height 19
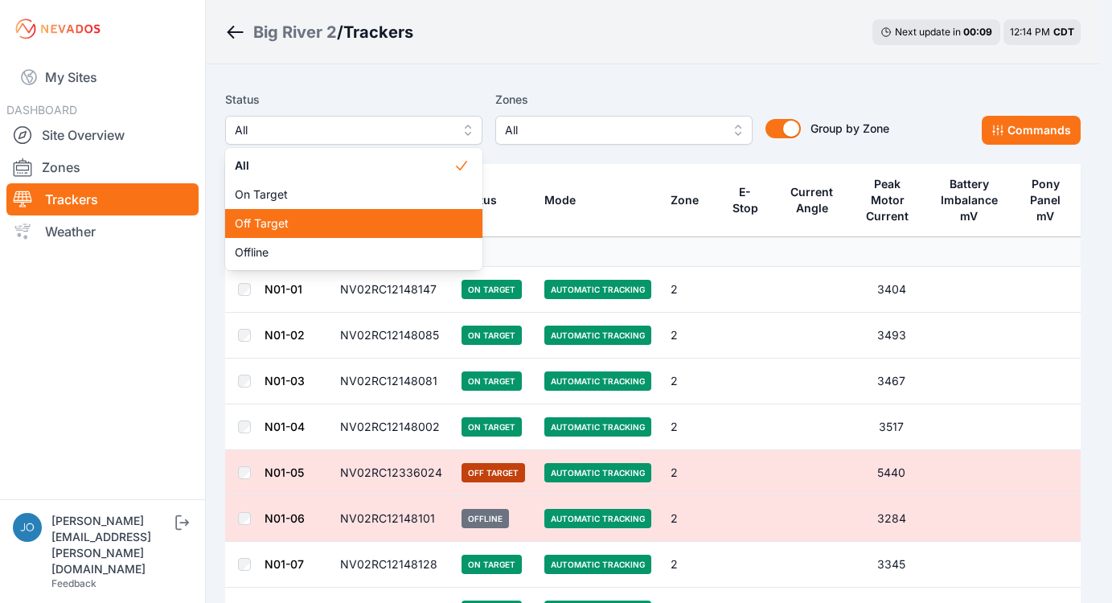
click at [296, 222] on span "Off Target" at bounding box center [344, 223] width 219 height 16
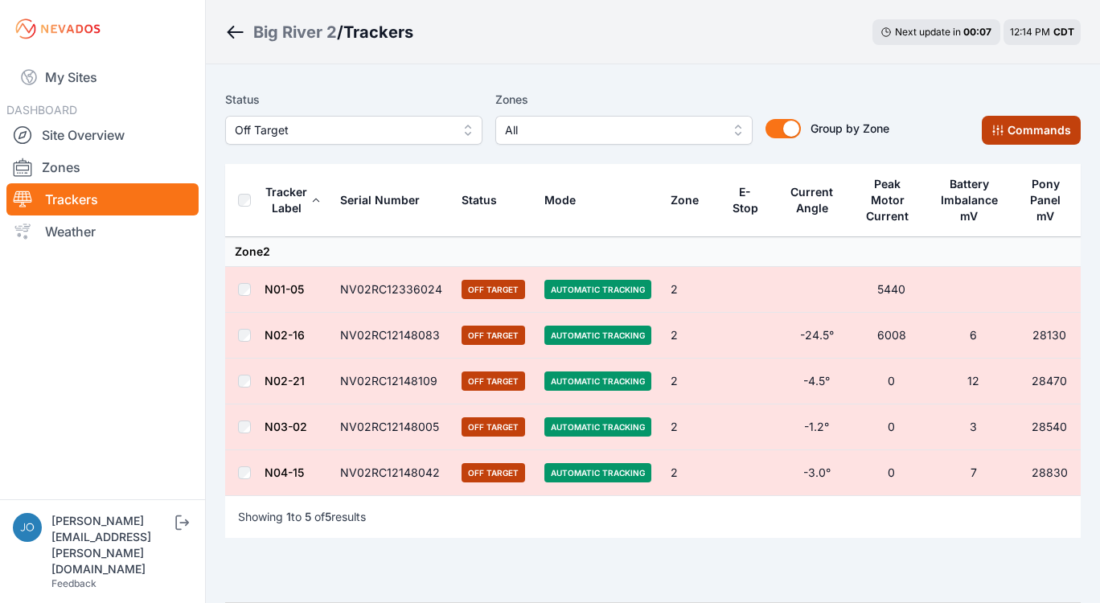
click at [1040, 133] on button "Commands" at bounding box center [1031, 130] width 99 height 29
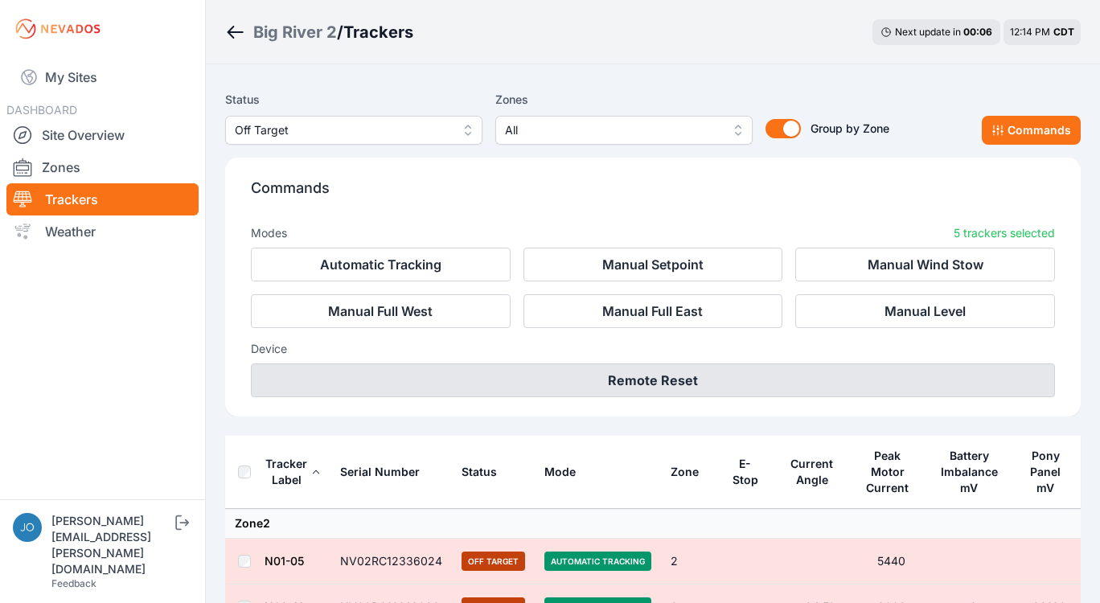
click at [609, 384] on button "Remote Reset" at bounding box center [653, 380] width 804 height 34
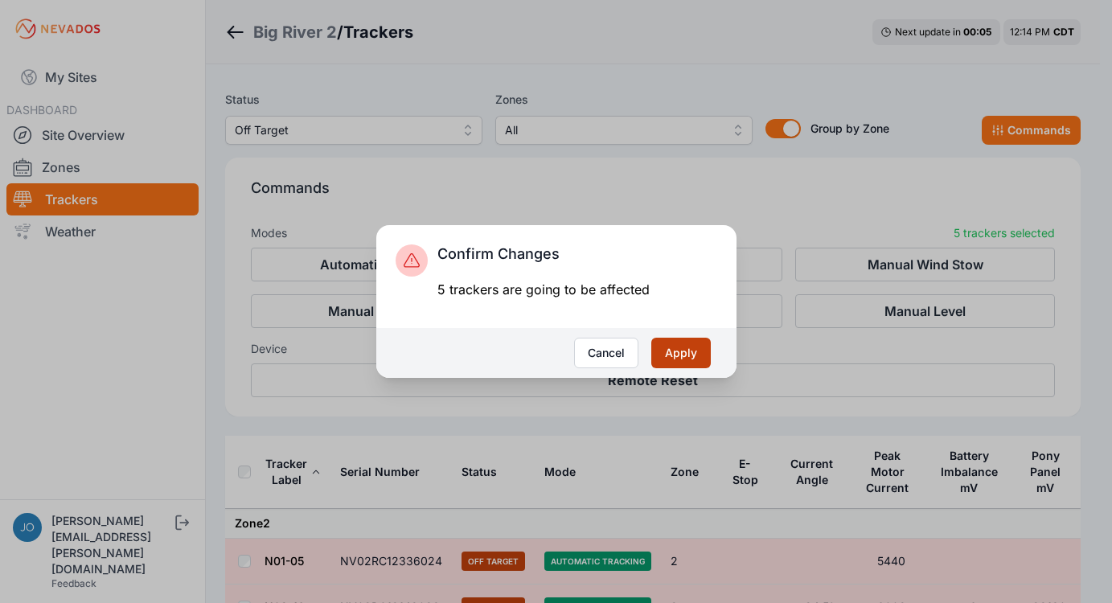
click at [659, 350] on button "Apply" at bounding box center [681, 353] width 60 height 31
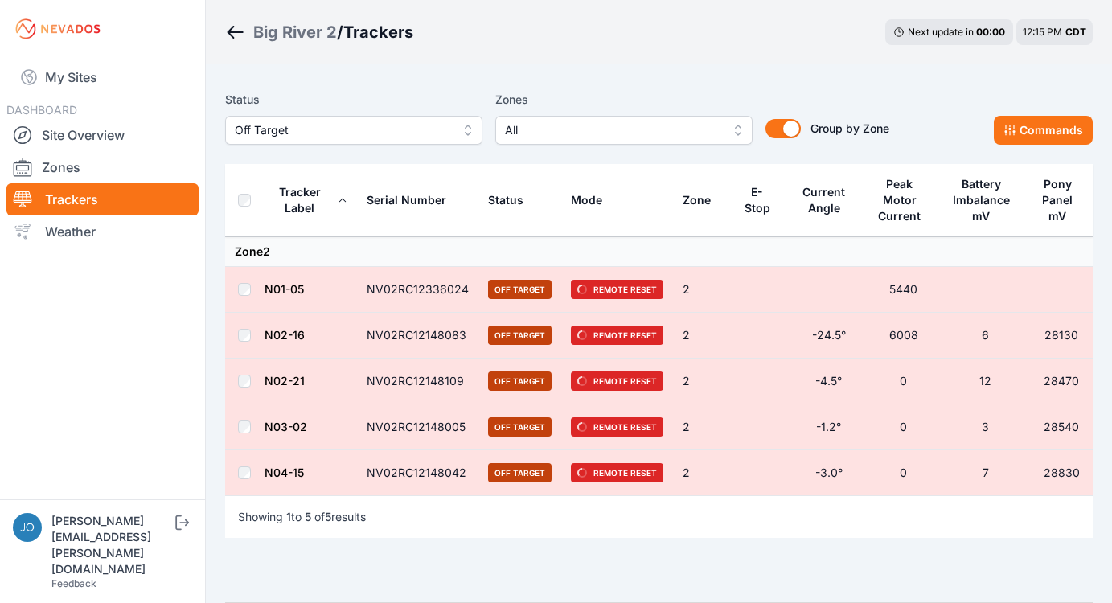
click at [338, 136] on span "Off Target" at bounding box center [342, 130] width 215 height 19
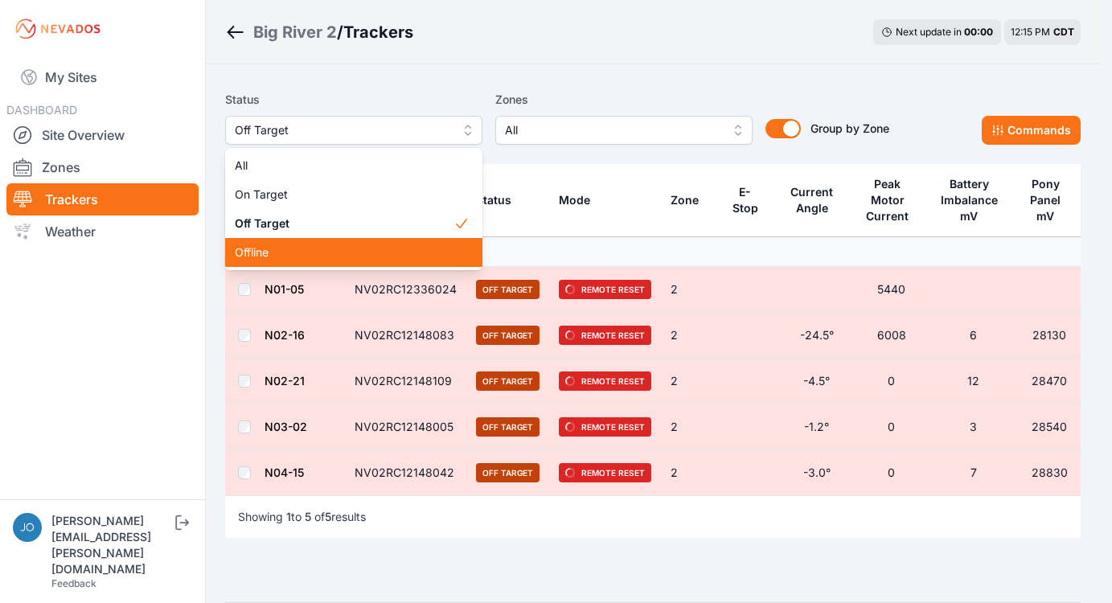
click at [318, 246] on span "Offline" at bounding box center [344, 252] width 219 height 16
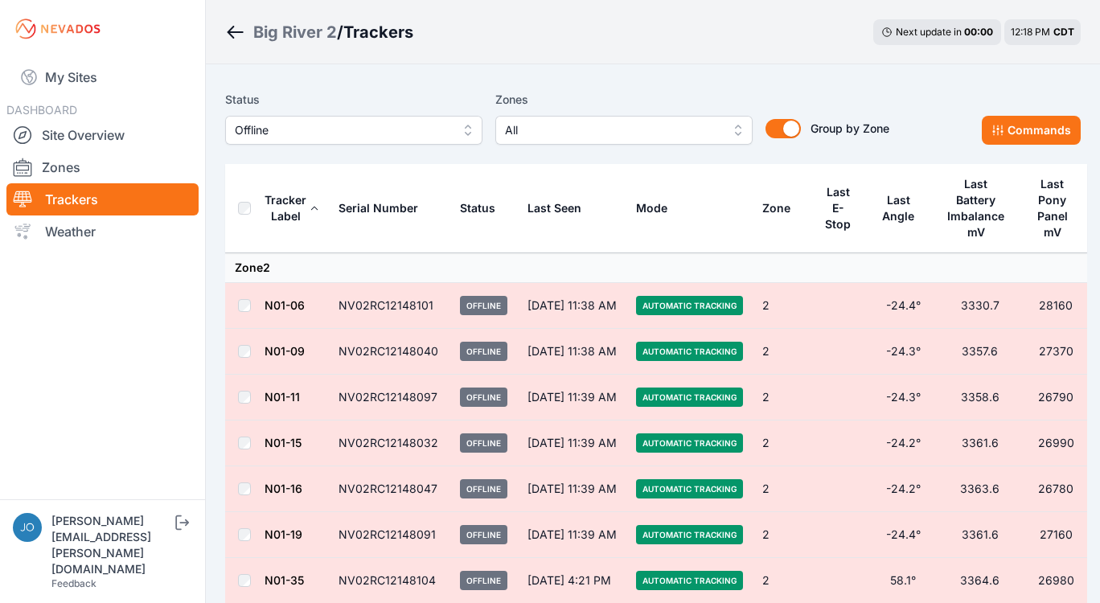
click at [280, 22] on div "Big River 2" at bounding box center [295, 32] width 84 height 23
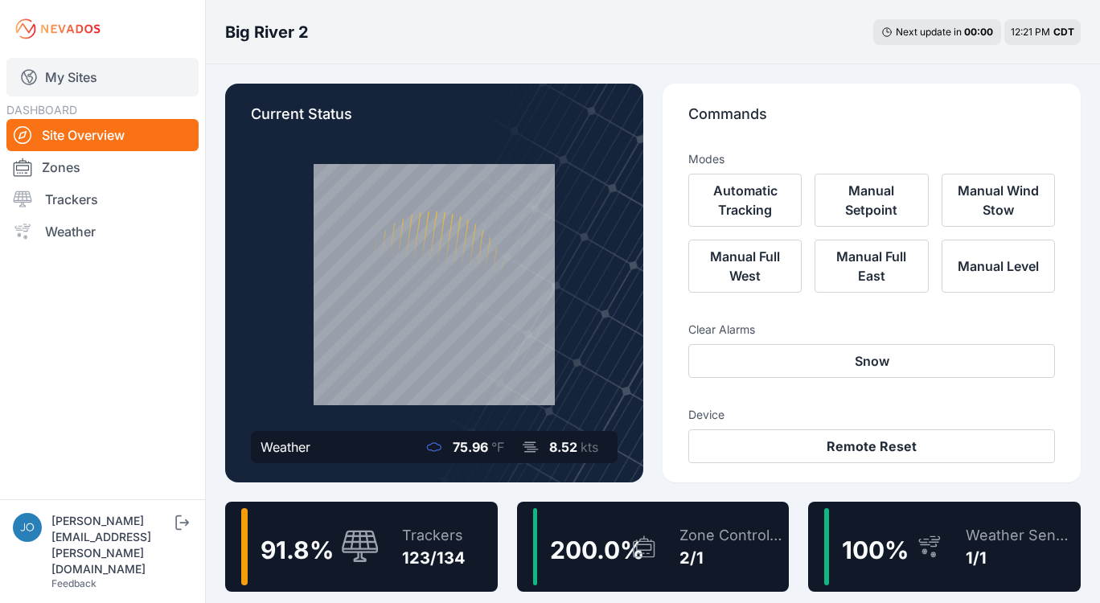
click at [84, 81] on link "My Sites" at bounding box center [102, 77] width 192 height 39
click at [77, 78] on link "My Sites" at bounding box center [102, 77] width 192 height 39
click at [98, 67] on link "My Sites" at bounding box center [102, 77] width 192 height 39
click at [81, 76] on link "My Sites" at bounding box center [102, 77] width 192 height 39
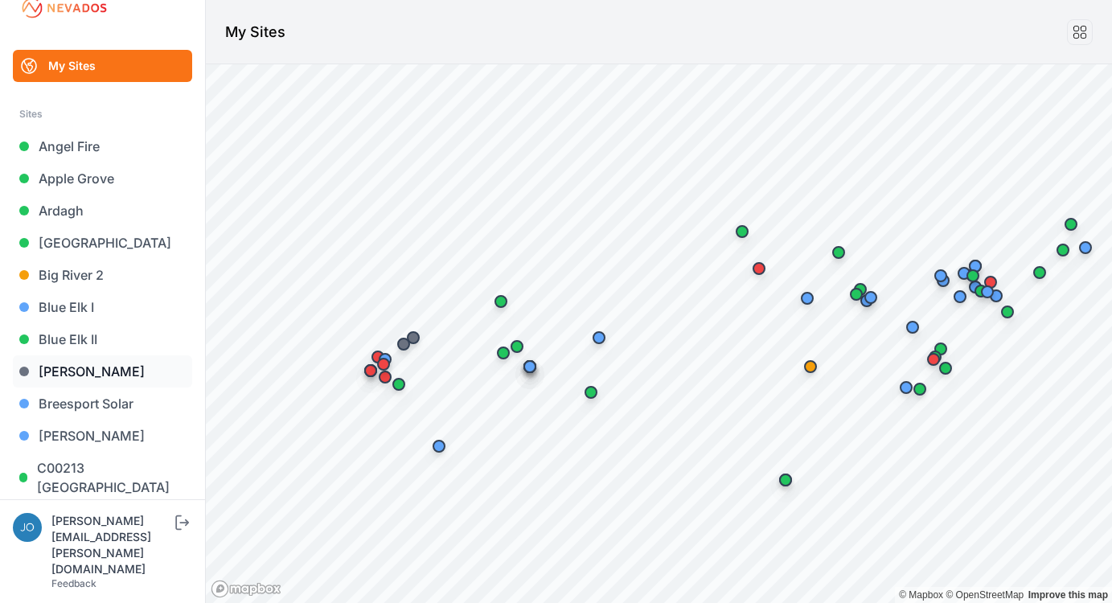
scroll to position [21, 0]
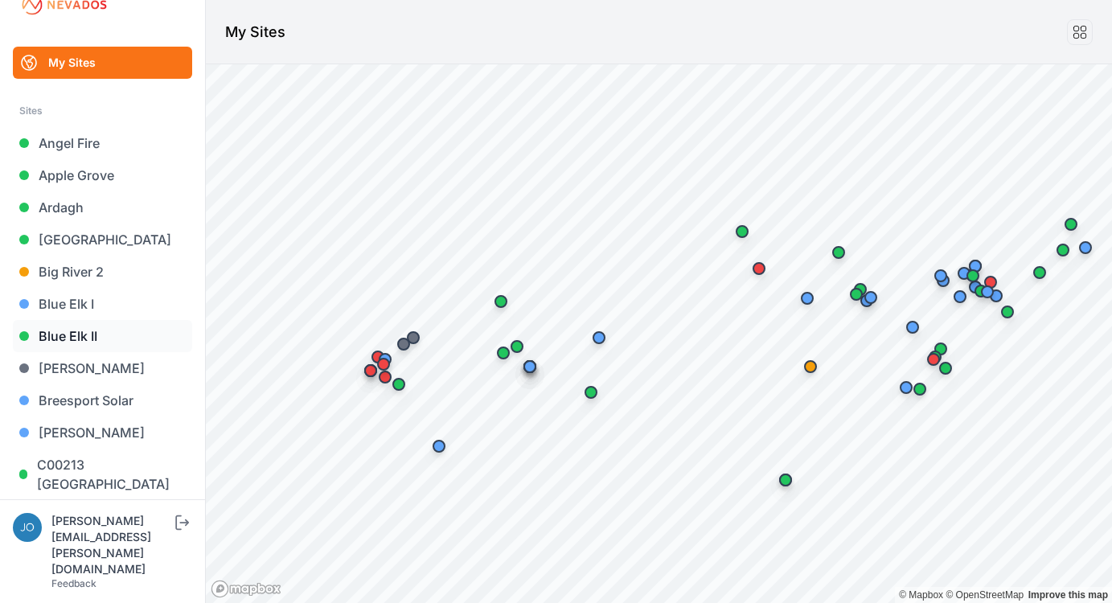
click at [80, 337] on link "Blue Elk II" at bounding box center [102, 336] width 179 height 32
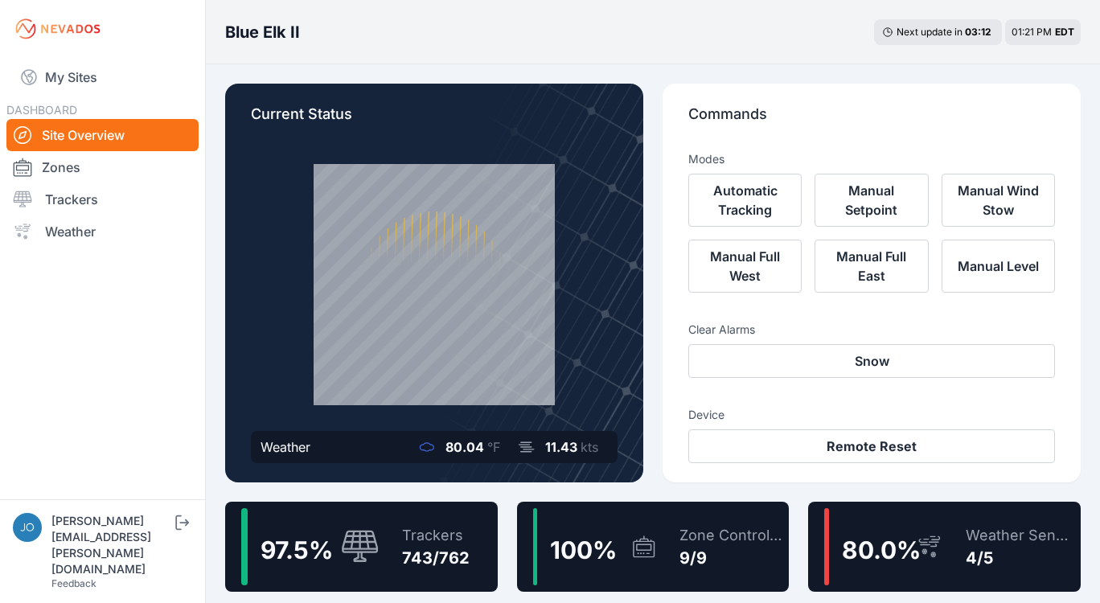
click at [431, 538] on div "Trackers" at bounding box center [436, 535] width 68 height 23
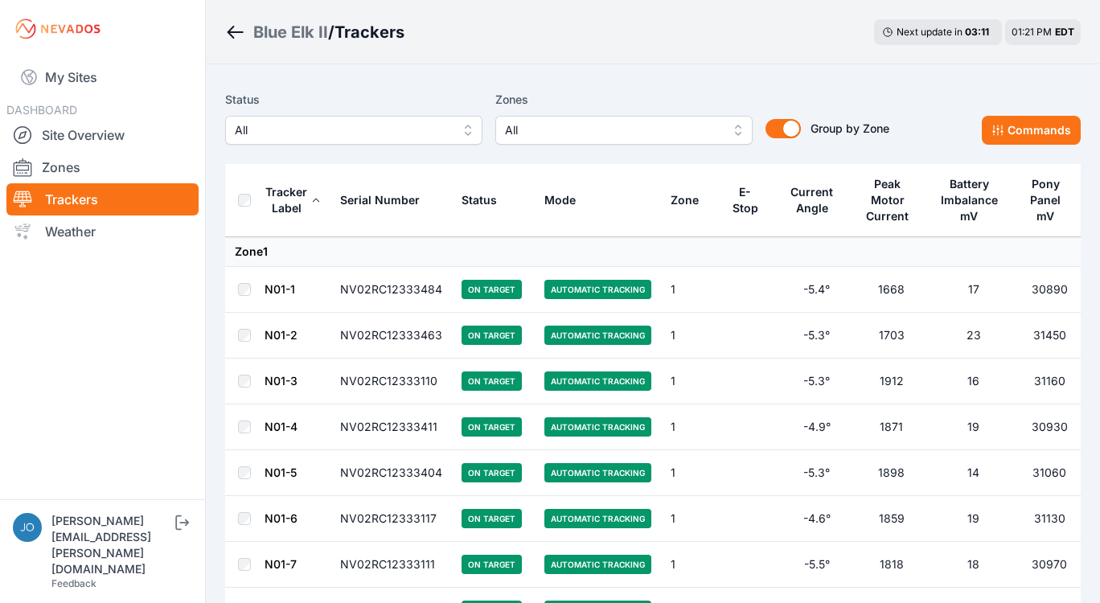
click at [379, 154] on div "Status All Zones All Group by Zone Group by Zone Commands" at bounding box center [653, 124] width 856 height 80
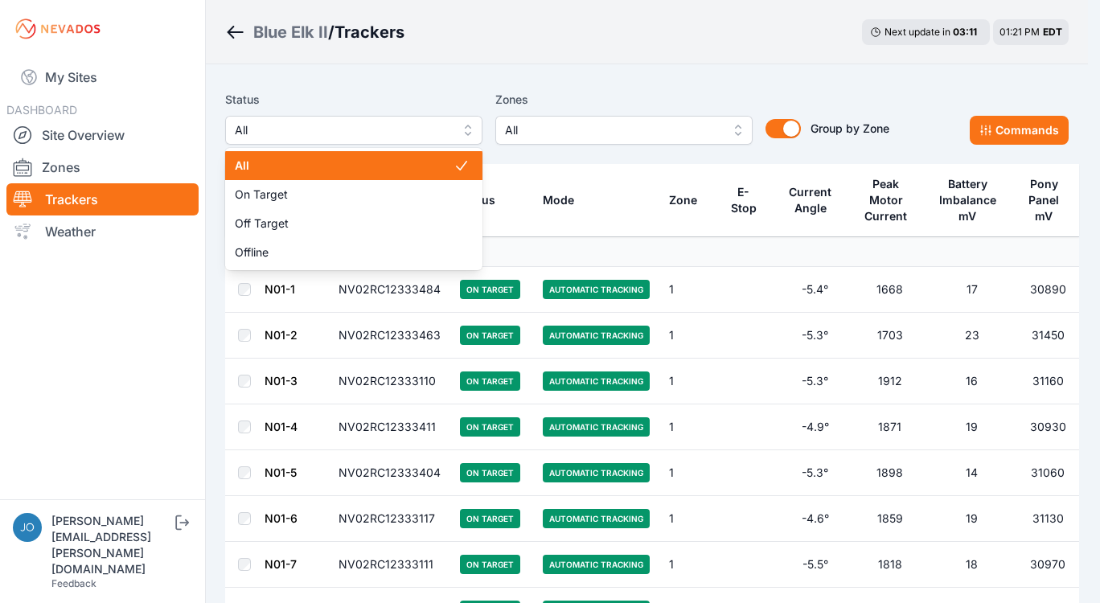
click at [378, 142] on button "All" at bounding box center [353, 130] width 257 height 29
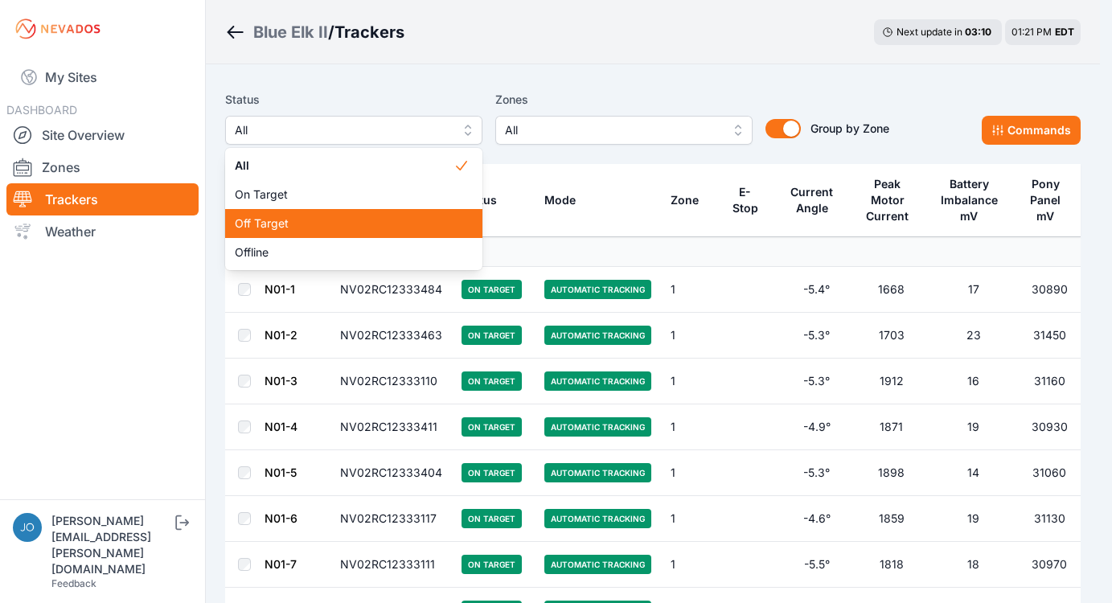
click at [364, 219] on span "Off Target" at bounding box center [344, 223] width 219 height 16
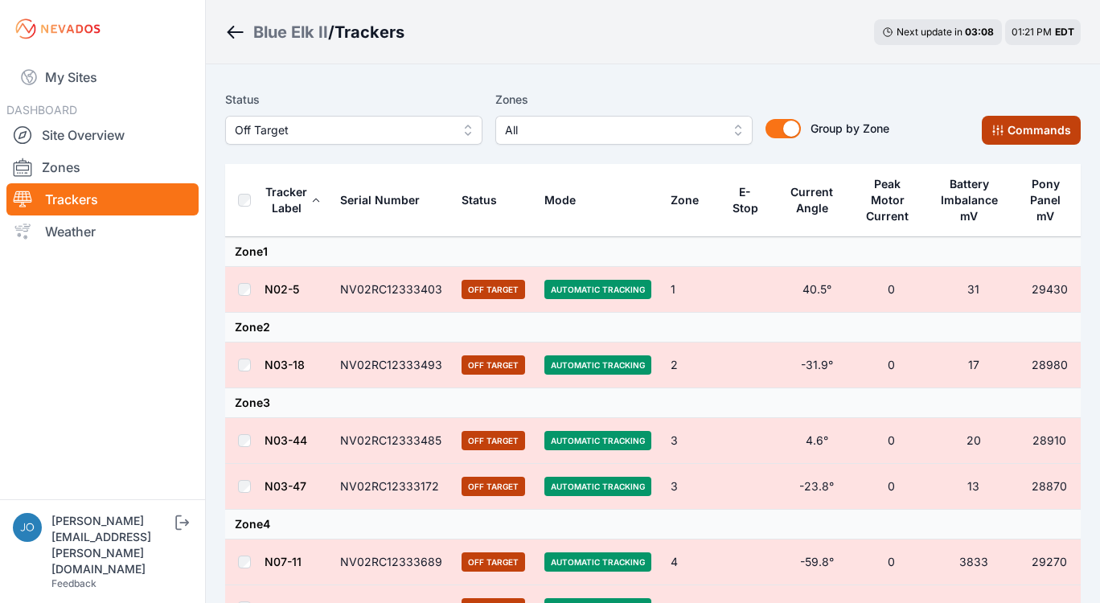
click at [1039, 122] on button "Commands" at bounding box center [1031, 130] width 99 height 29
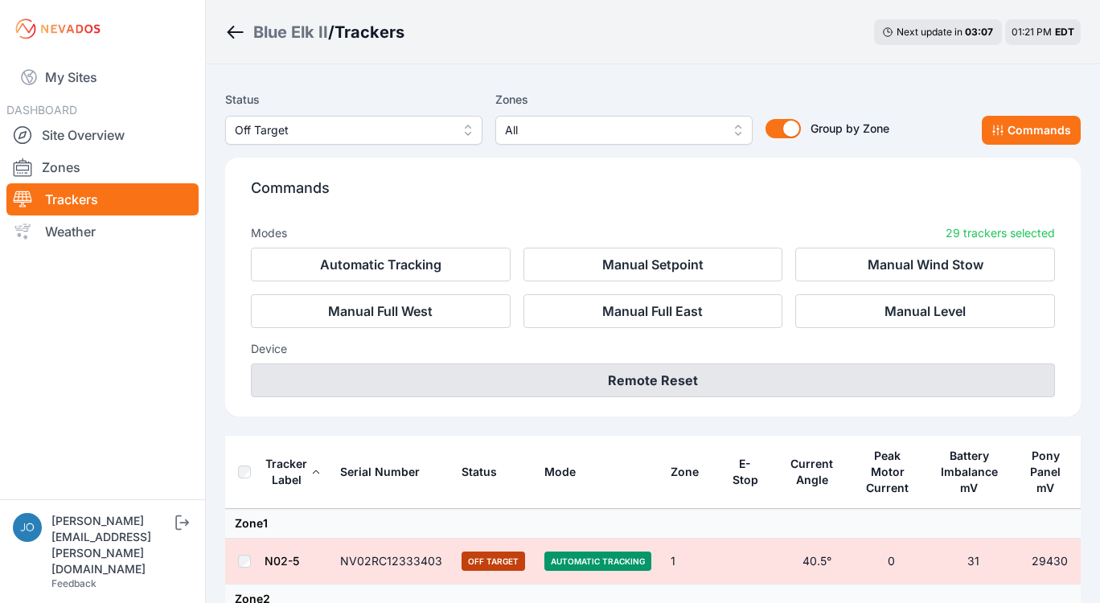
click at [758, 367] on button "Remote Reset" at bounding box center [653, 380] width 804 height 34
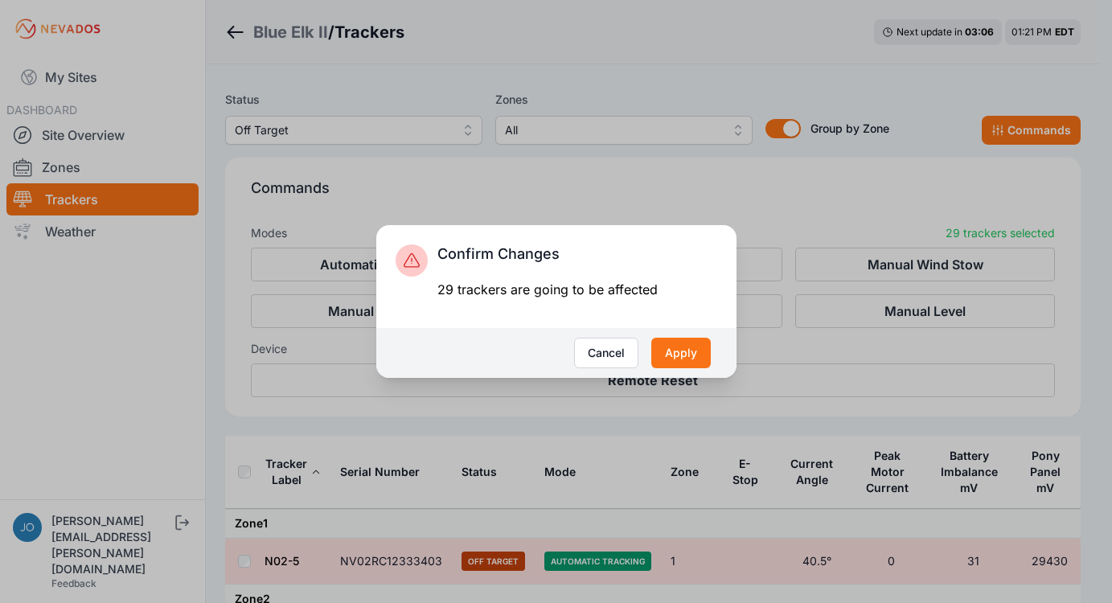
click at [708, 358] on button "Apply" at bounding box center [681, 353] width 60 height 31
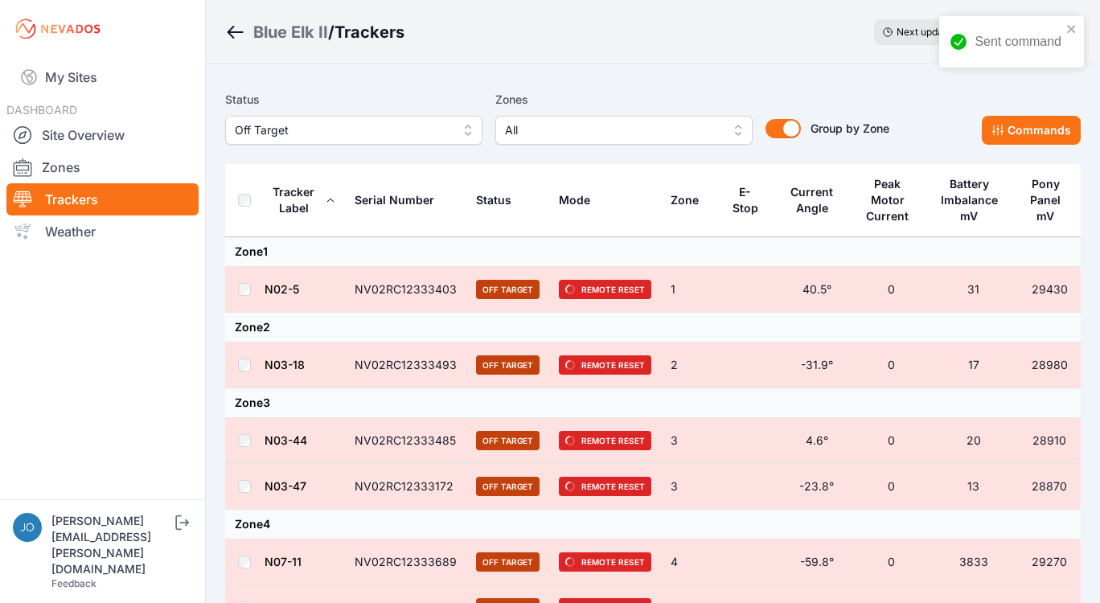
click at [265, 29] on div "Blue Elk II" at bounding box center [290, 32] width 75 height 23
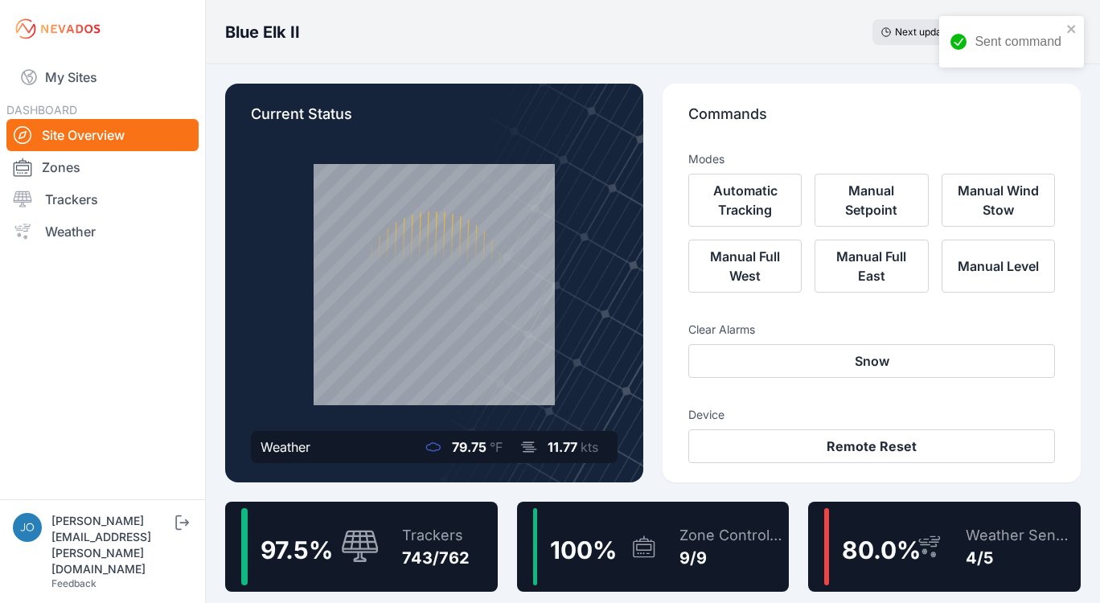
scroll to position [14, 0]
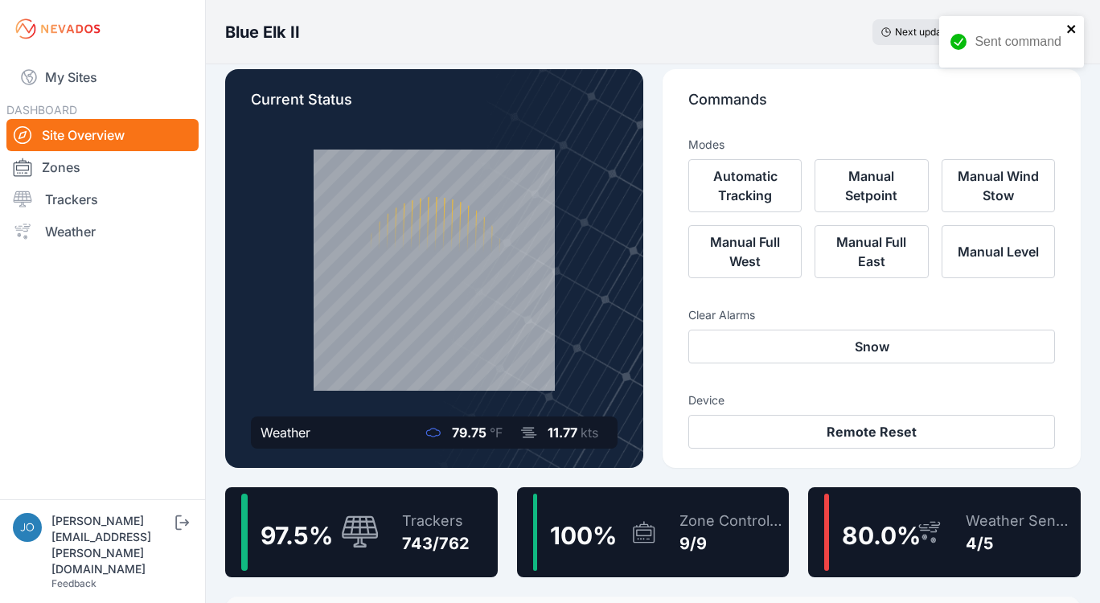
click at [1072, 30] on icon "close" at bounding box center [1071, 29] width 8 height 8
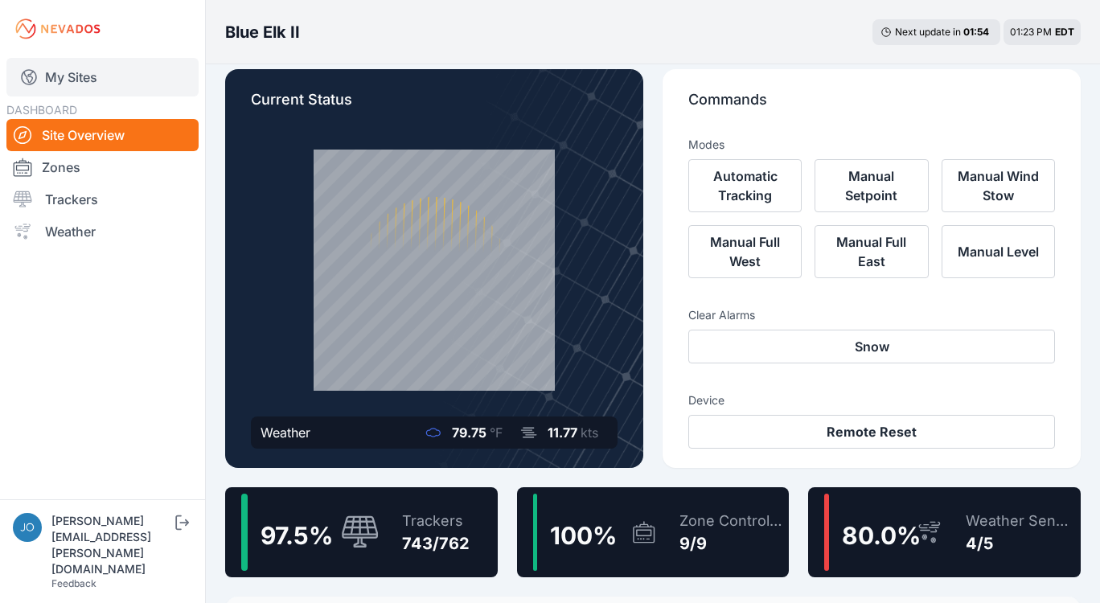
click at [90, 75] on link "My Sites" at bounding box center [102, 77] width 192 height 39
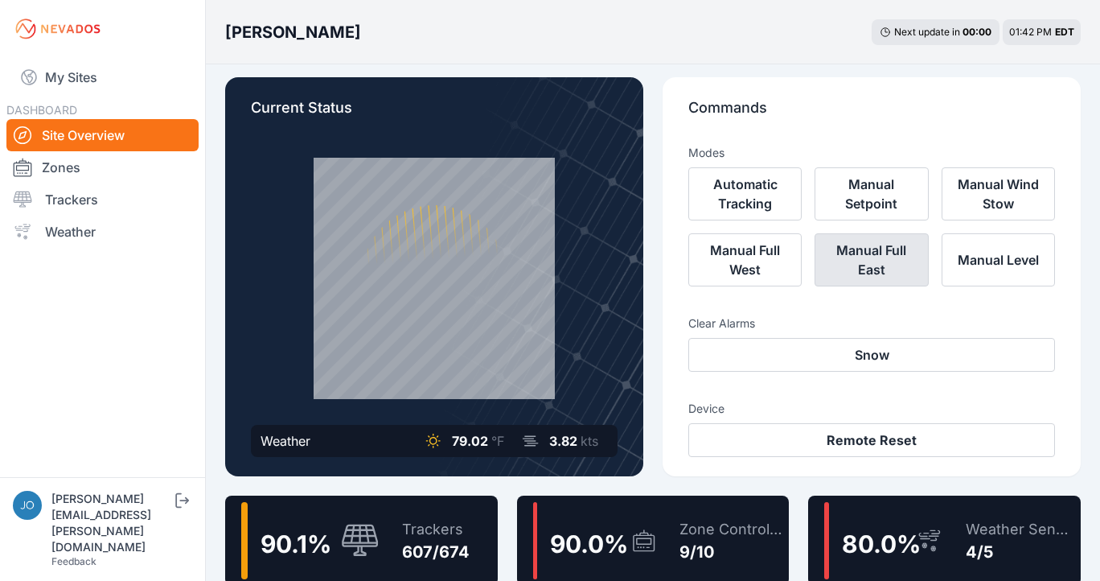
scroll to position [10, 0]
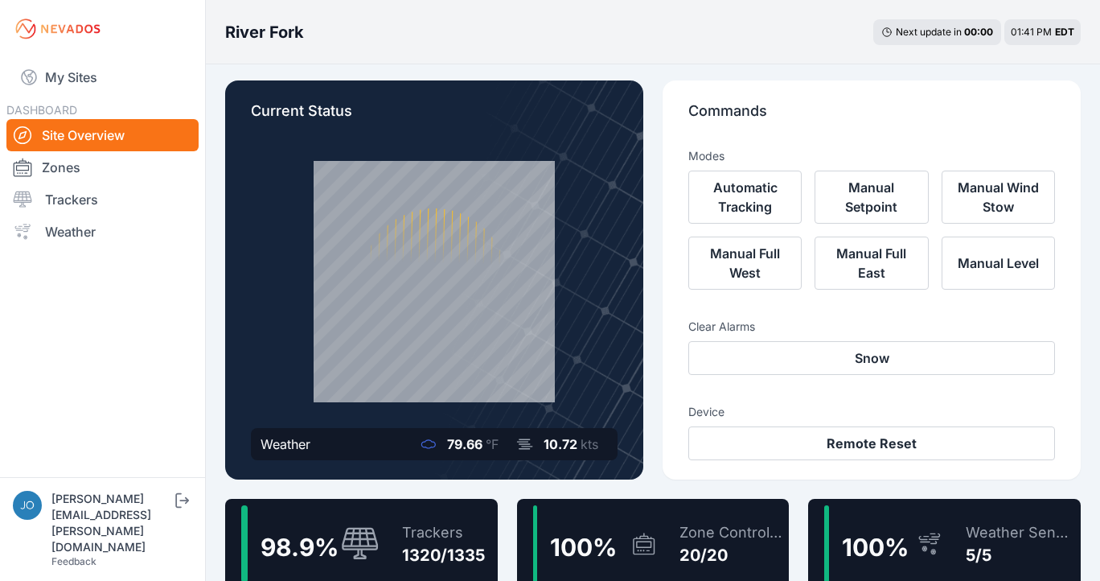
scroll to position [6, 0]
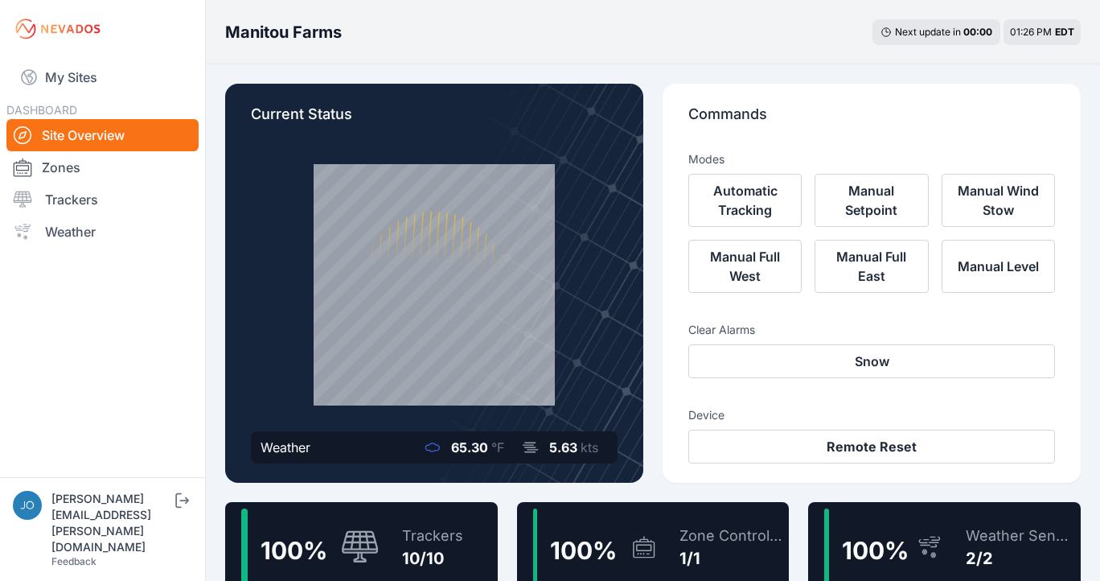
scroll to position [27, 0]
click at [65, 75] on link "My Sites" at bounding box center [102, 77] width 192 height 39
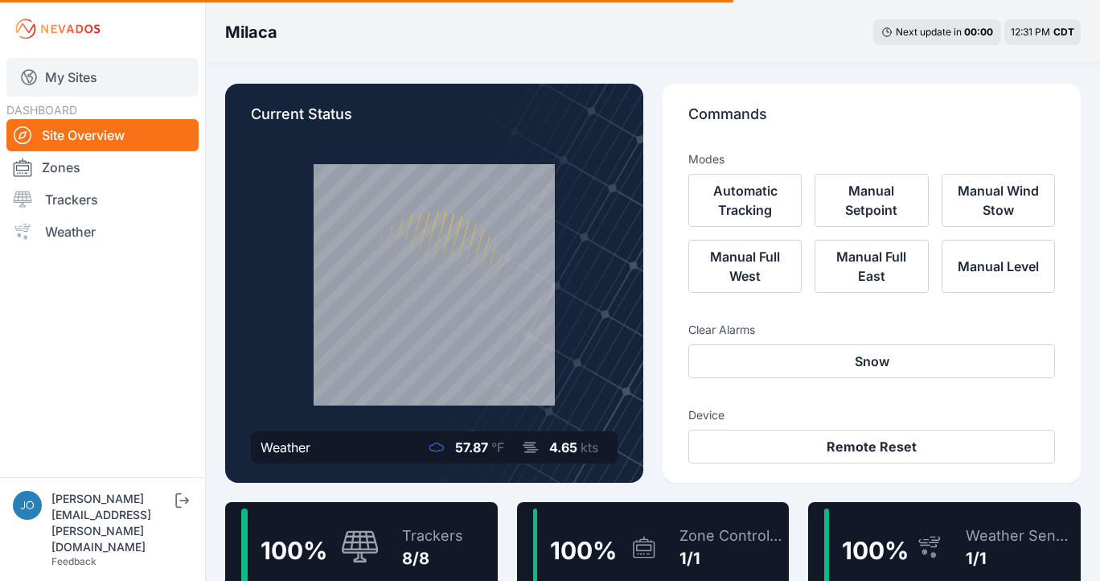
click at [64, 85] on link "My Sites" at bounding box center [102, 77] width 192 height 39
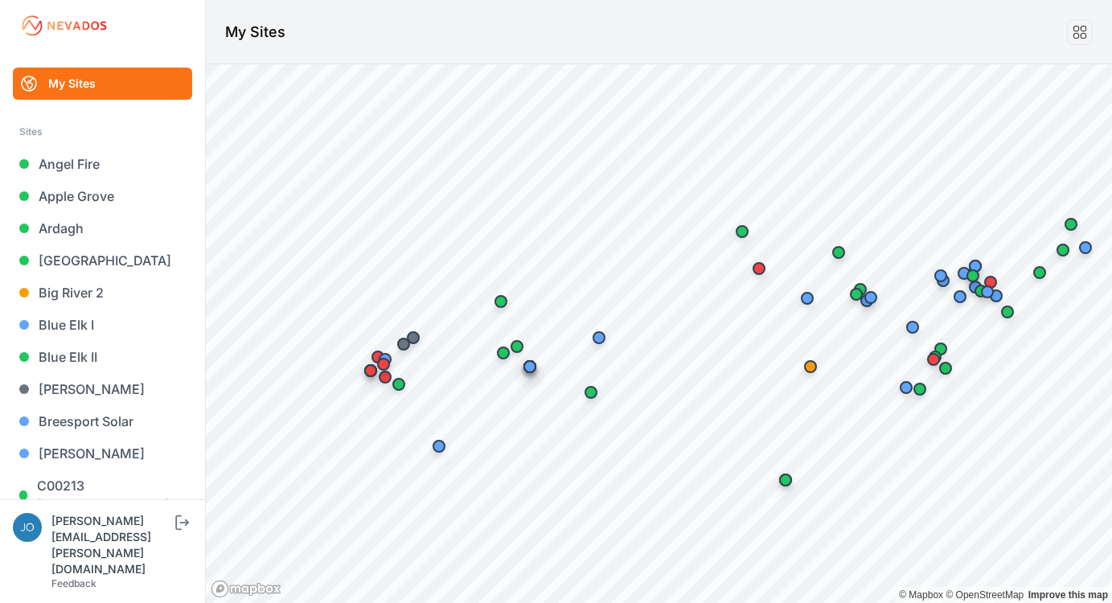
click at [168, 34] on div at bounding box center [102, 25] width 166 height 51
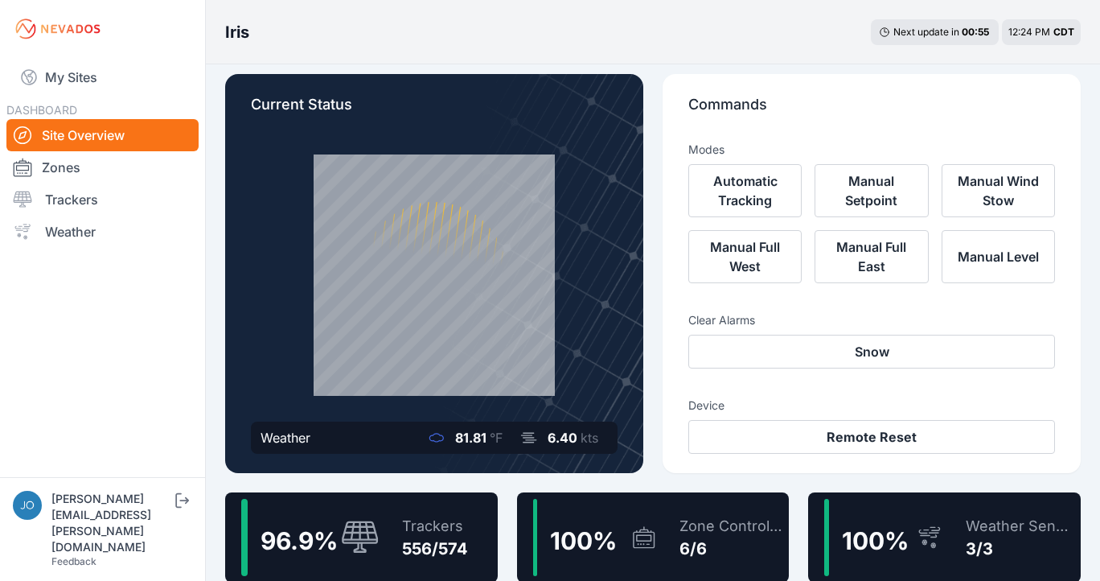
scroll to position [13, 0]
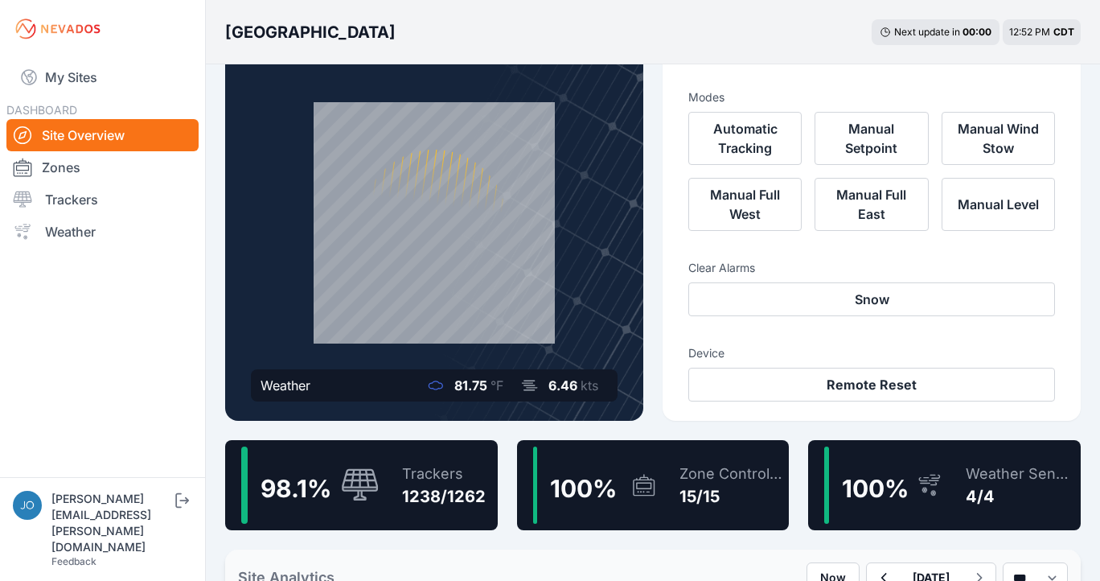
scroll to position [35, 0]
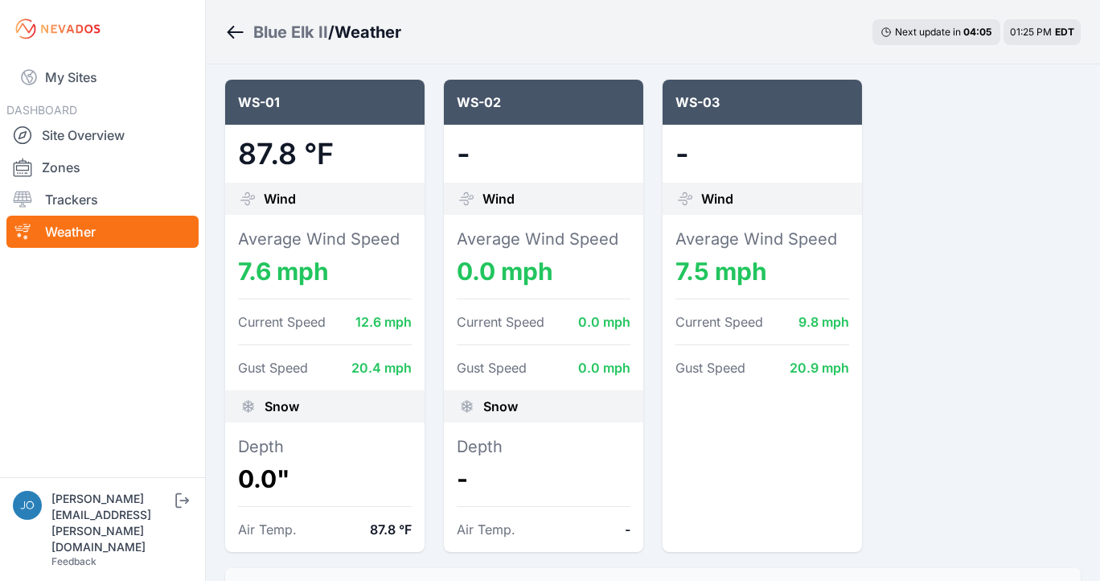
scroll to position [194, 0]
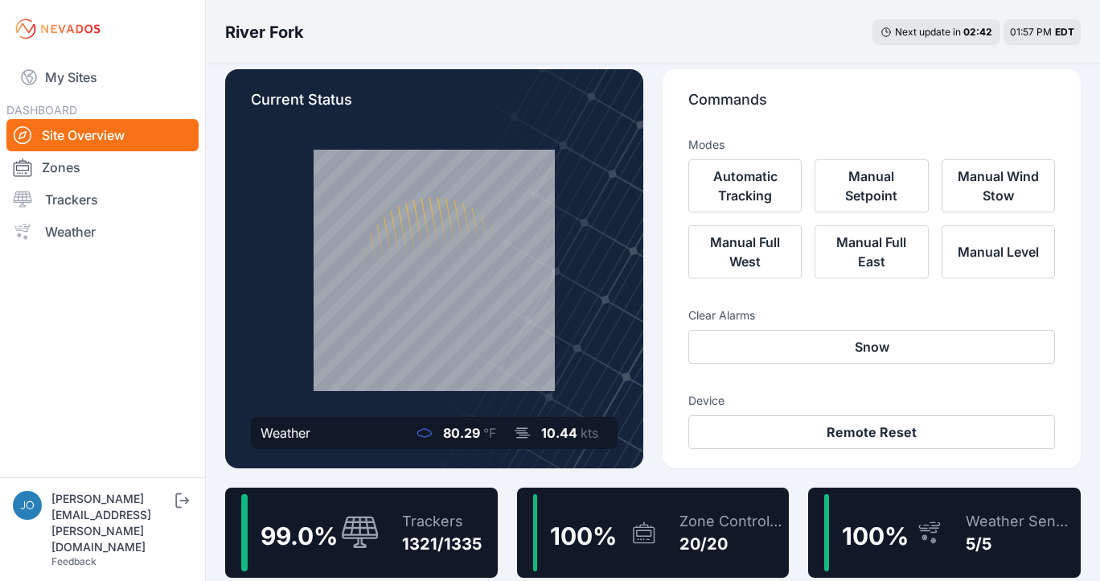
scroll to position [18, 0]
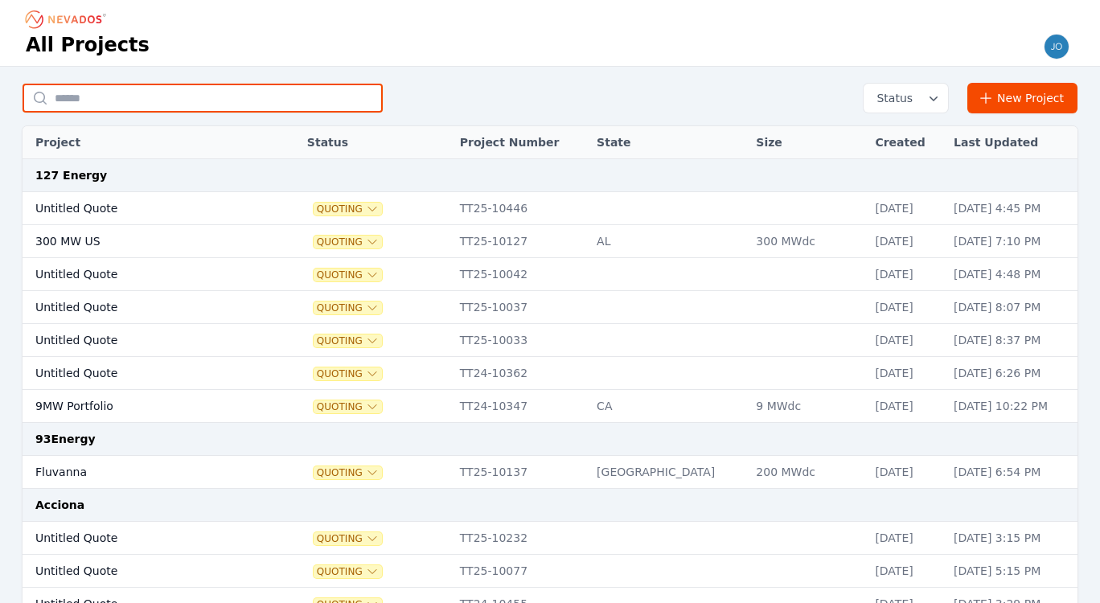
click at [178, 99] on input "text" at bounding box center [203, 98] width 360 height 29
type input "*********"
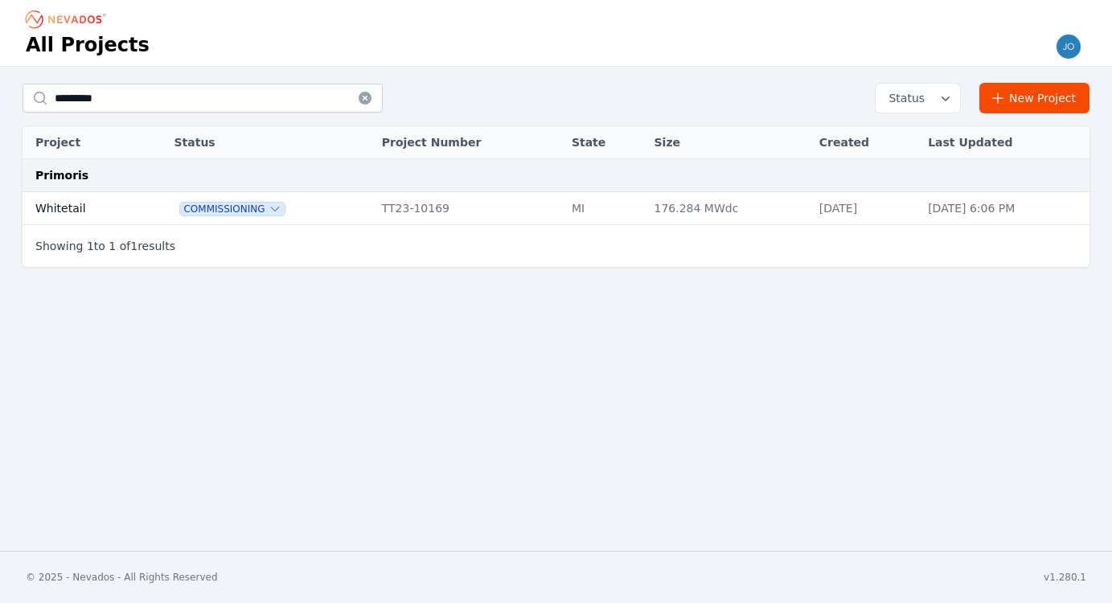
click at [52, 205] on td "Whitetail" at bounding box center [81, 208] width 117 height 33
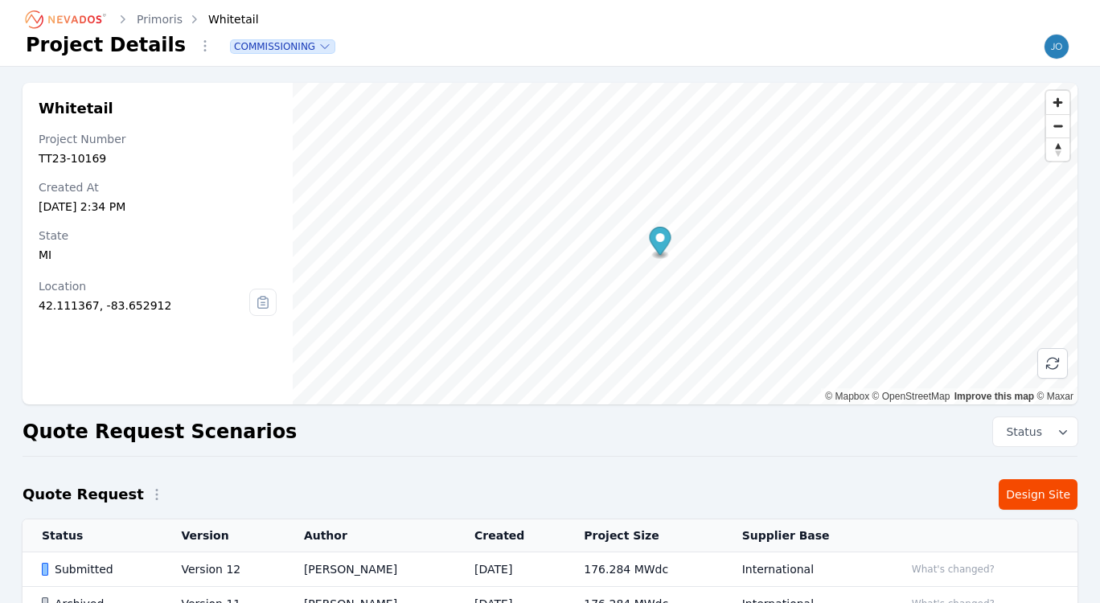
click at [900, 482] on div "Quote Request Design Site" at bounding box center [550, 494] width 1055 height 31
click at [494, 434] on div "Quote Request Scenarios Status" at bounding box center [550, 431] width 1055 height 29
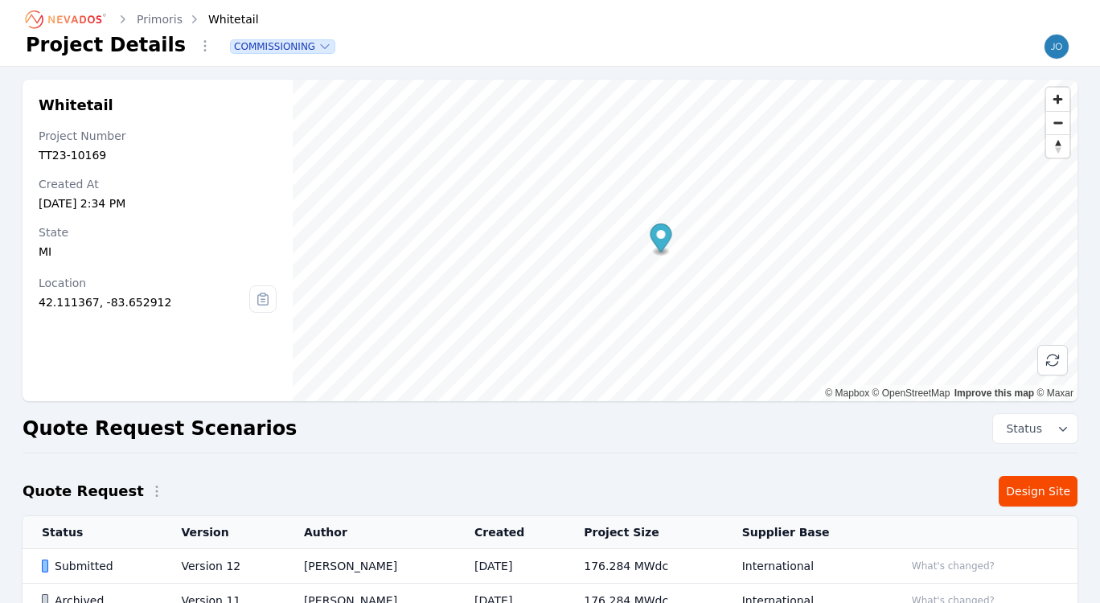
click at [995, 424] on button "Status" at bounding box center [1035, 428] width 84 height 29
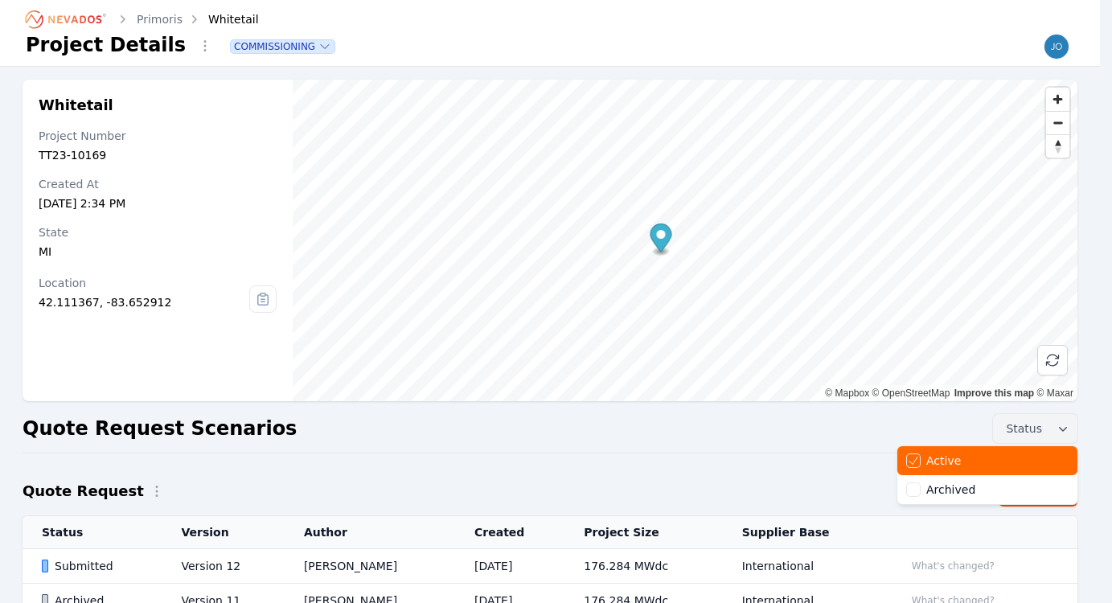
click at [802, 423] on div "Quote Request Scenarios Status Active Archived" at bounding box center [550, 428] width 1055 height 29
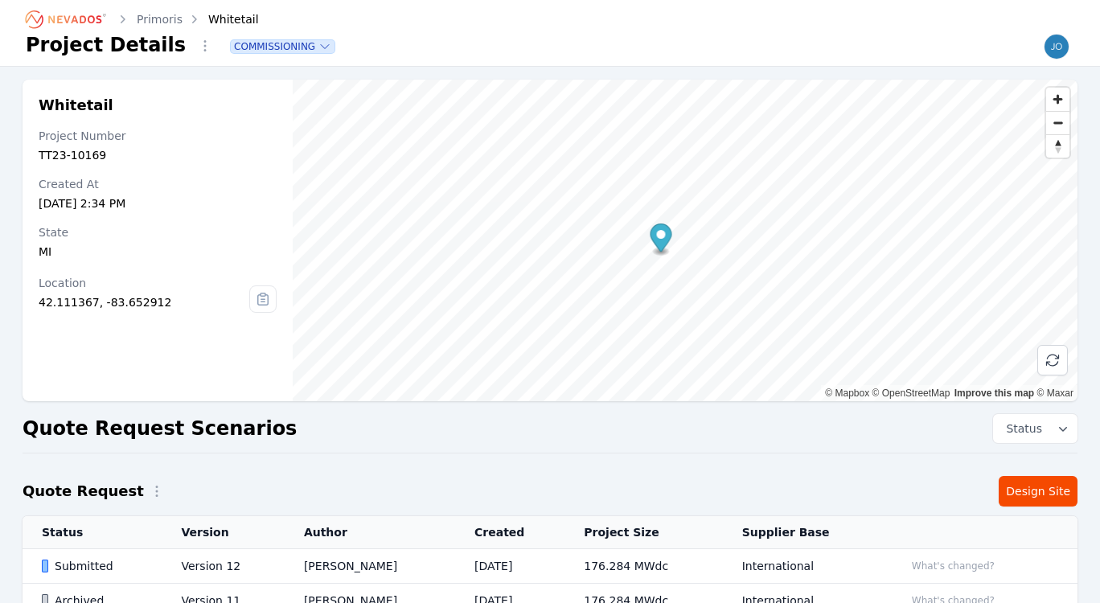
click at [1064, 487] on link "Design Site" at bounding box center [1038, 491] width 79 height 31
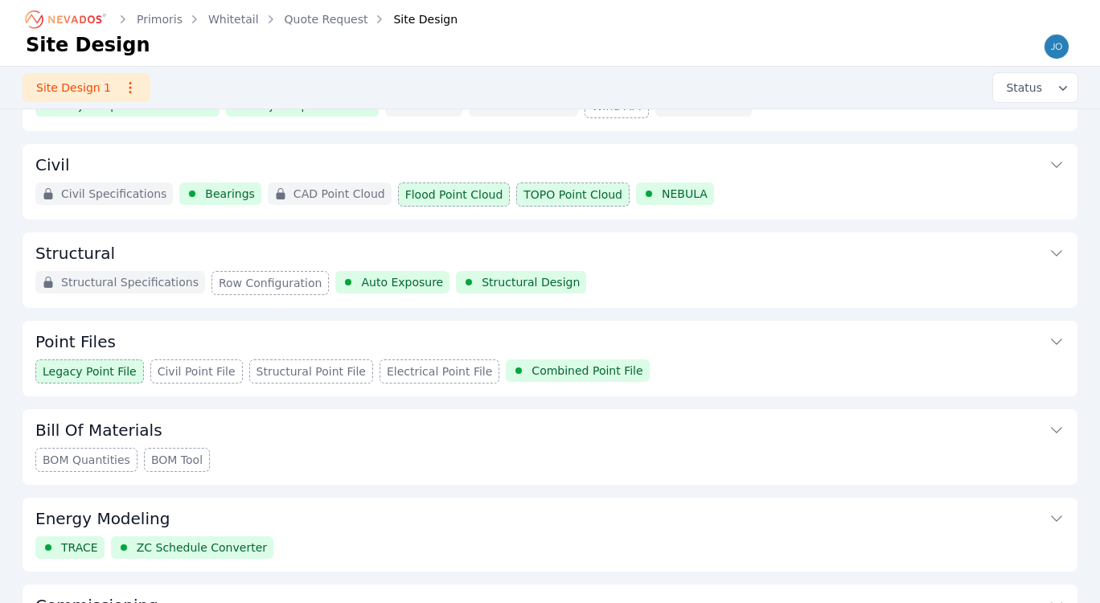
scroll to position [186, 0]
